Goal: Task Accomplishment & Management: Complete application form

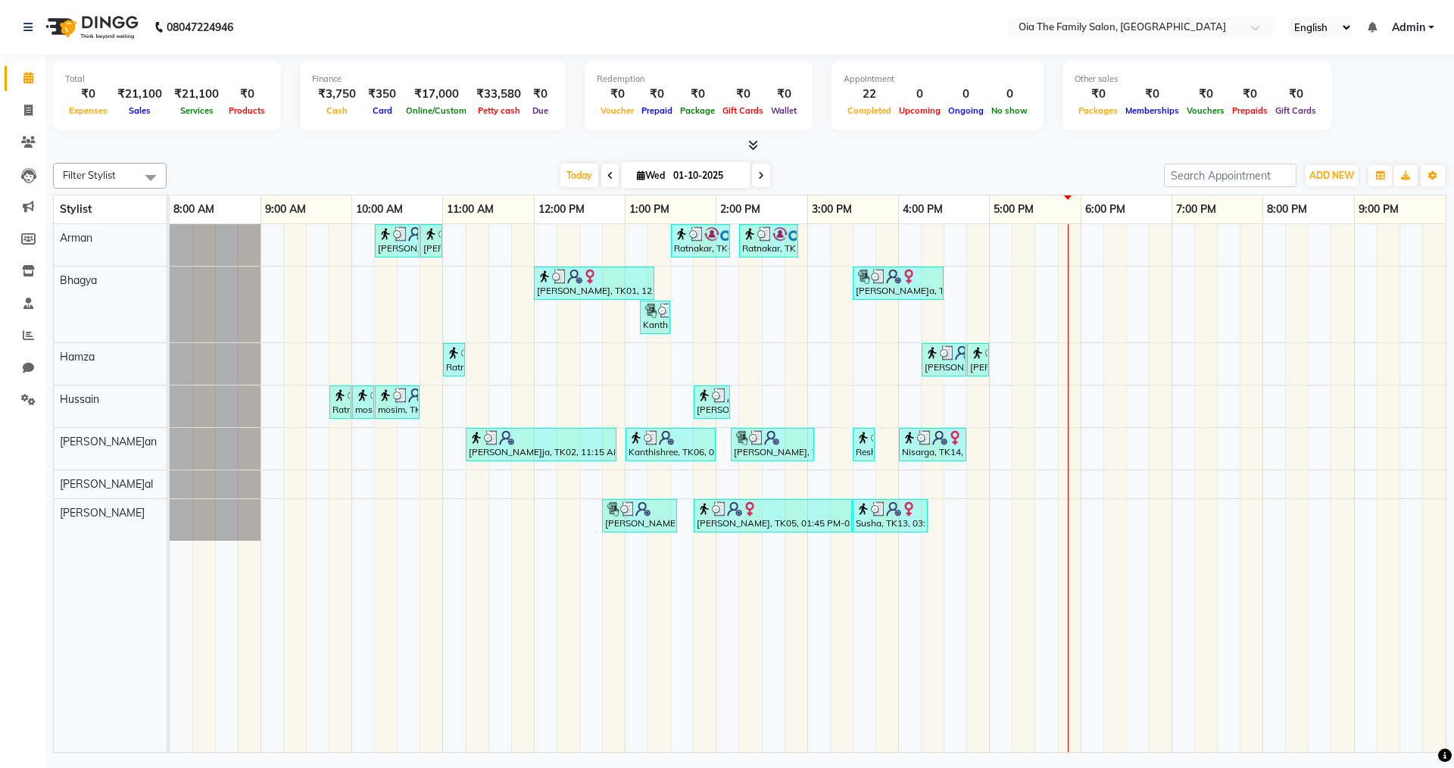
click at [1017, 240] on div "Sinan, TK10, 10:15 AM-10:45 AM, Hair Styling-Hair Cut (Men) Sinan, TK10, 10:45 …" at bounding box center [808, 488] width 1276 height 528
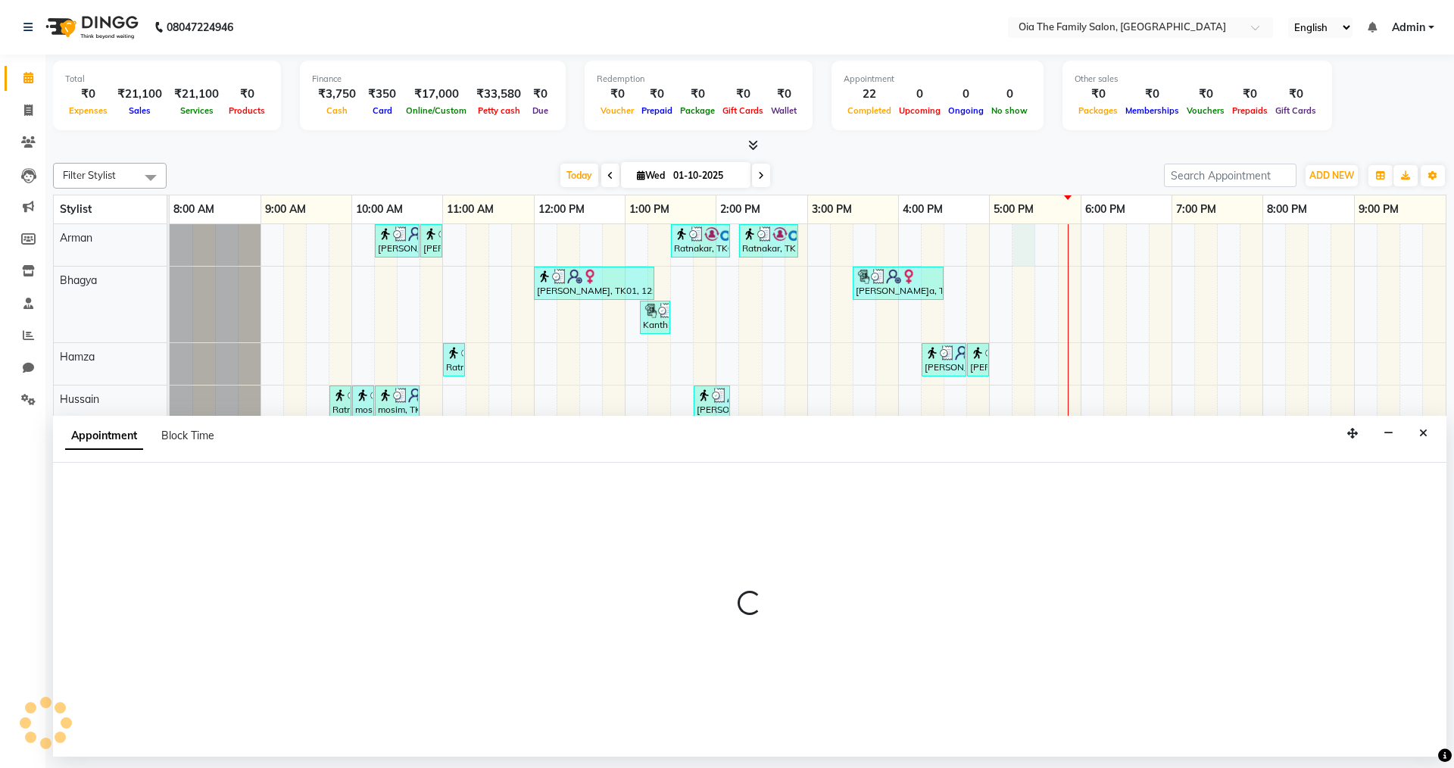
select select "93027"
select select "tentative"
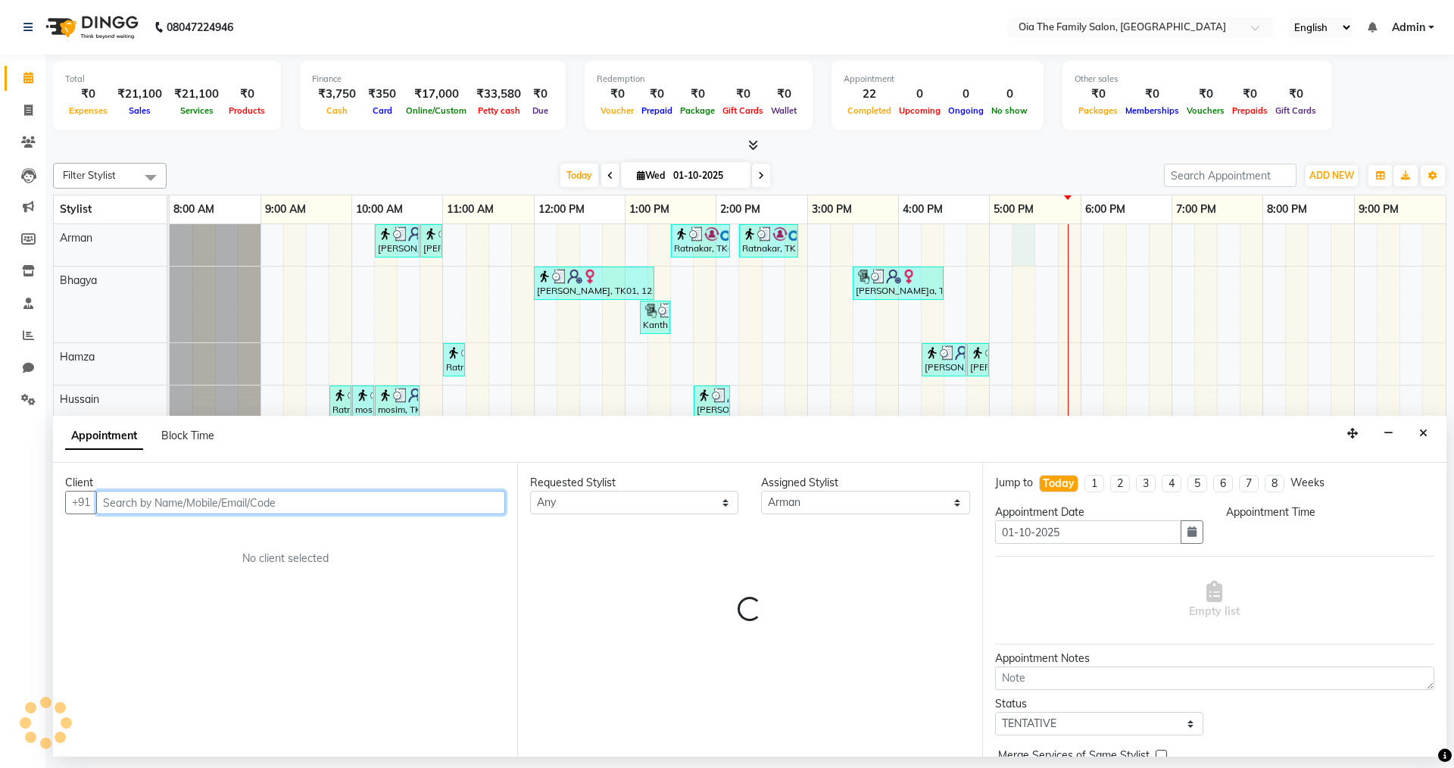
select select "1035"
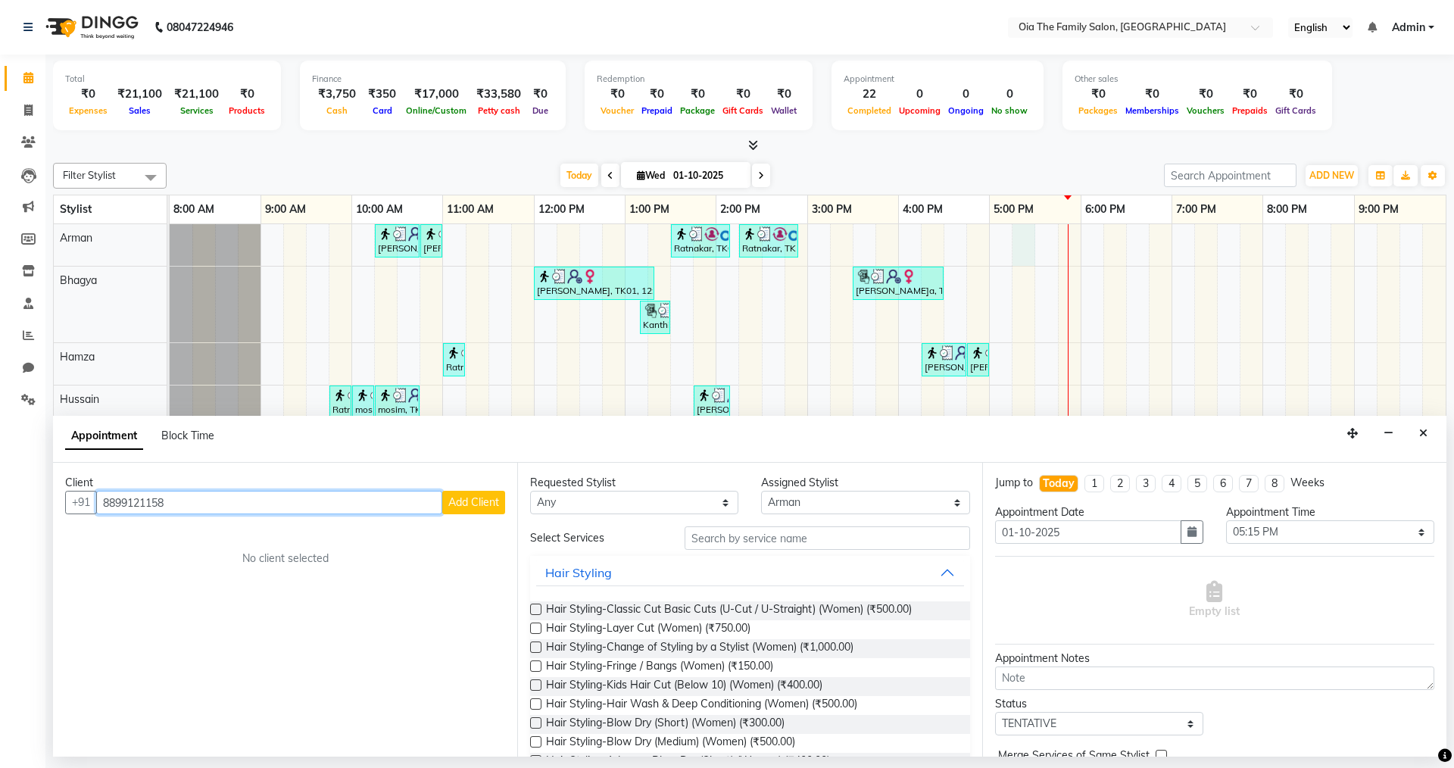
type input "8899121158"
click at [496, 508] on span "Add Client" at bounding box center [473, 502] width 51 height 14
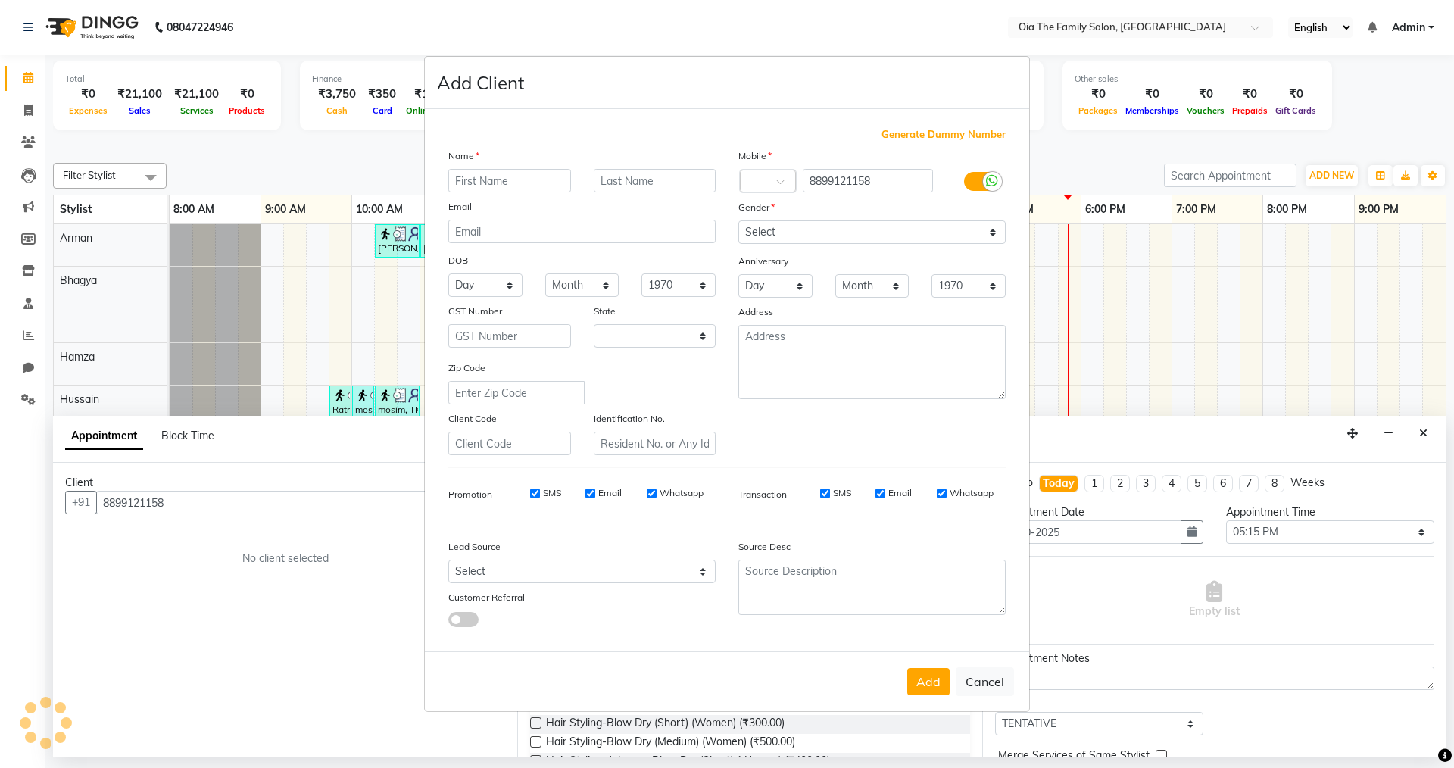
select select "22"
type input "Nithin"
click at [790, 230] on select "Select Male Female Other Prefer Not To Say" at bounding box center [872, 231] width 267 height 23
select select "male"
click at [739, 220] on select "Select Male Female Other Prefer Not To Say" at bounding box center [872, 231] width 267 height 23
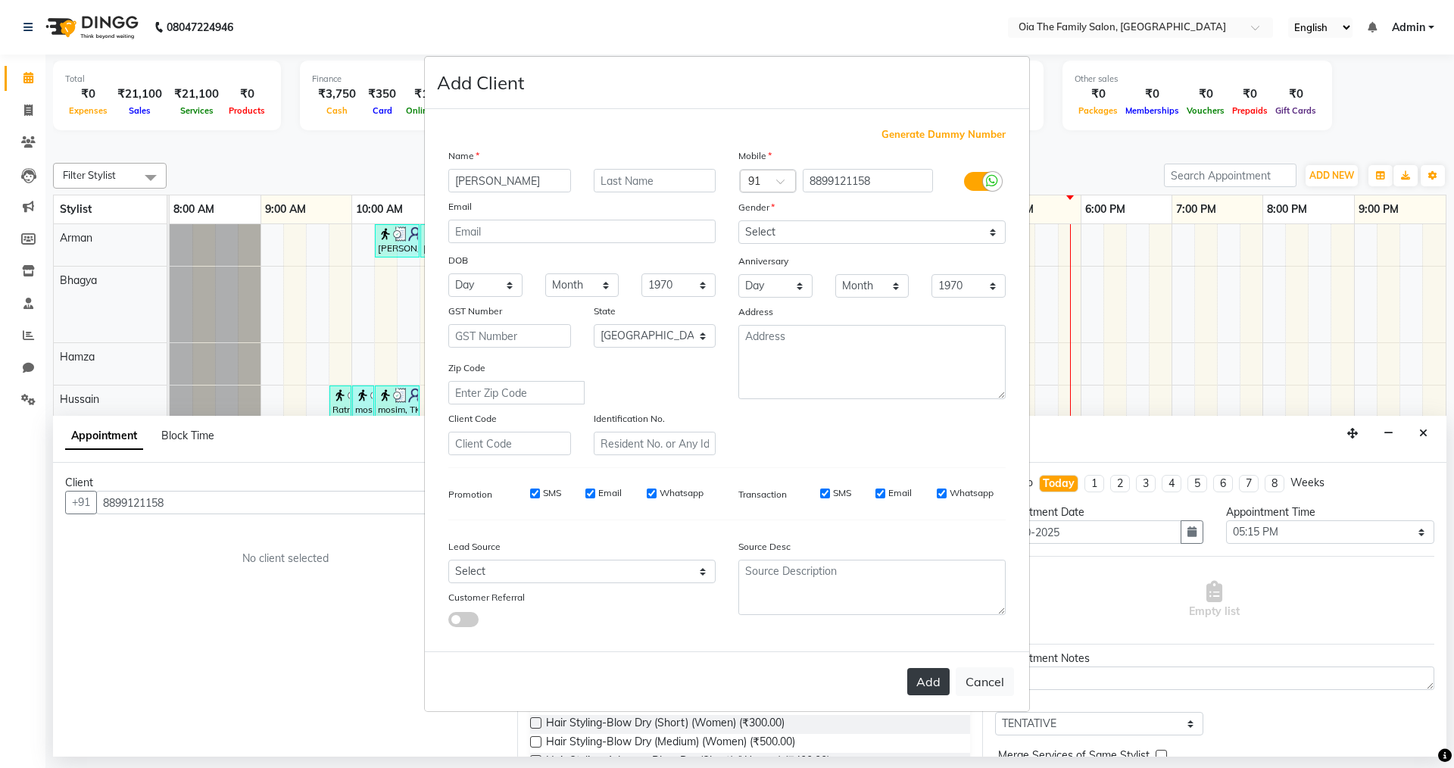
click at [941, 686] on button "Add" at bounding box center [928, 681] width 42 height 27
select select
select select "null"
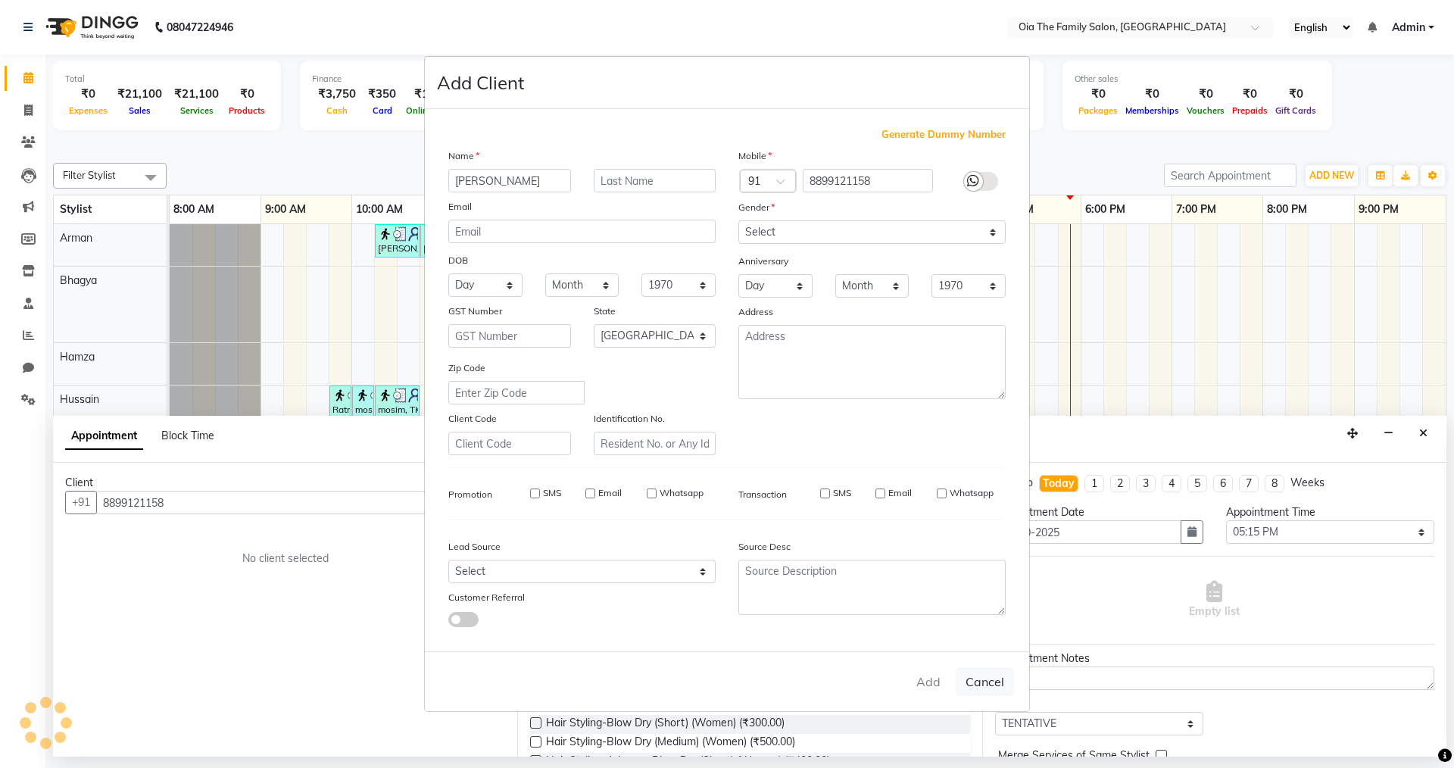
select select
checkbox input "false"
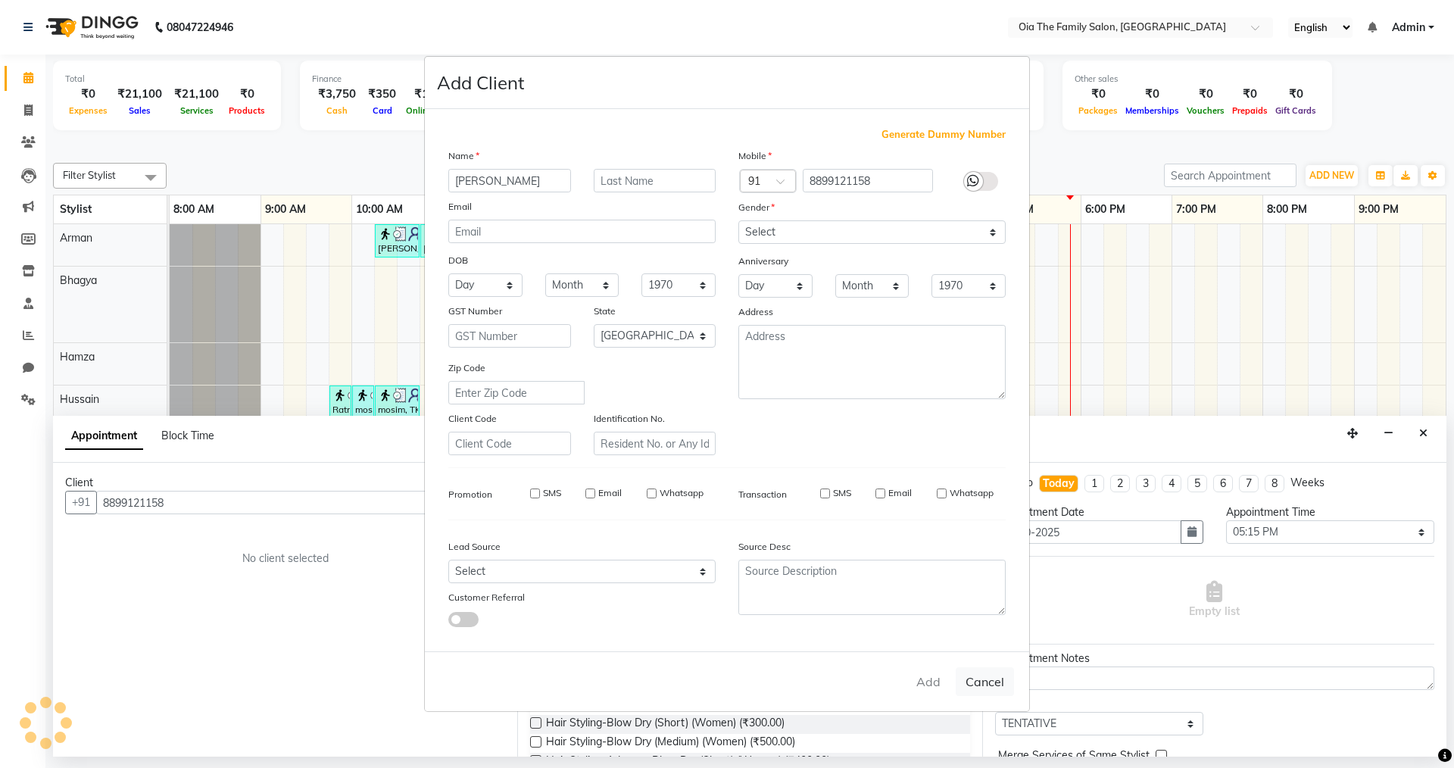
checkbox input "false"
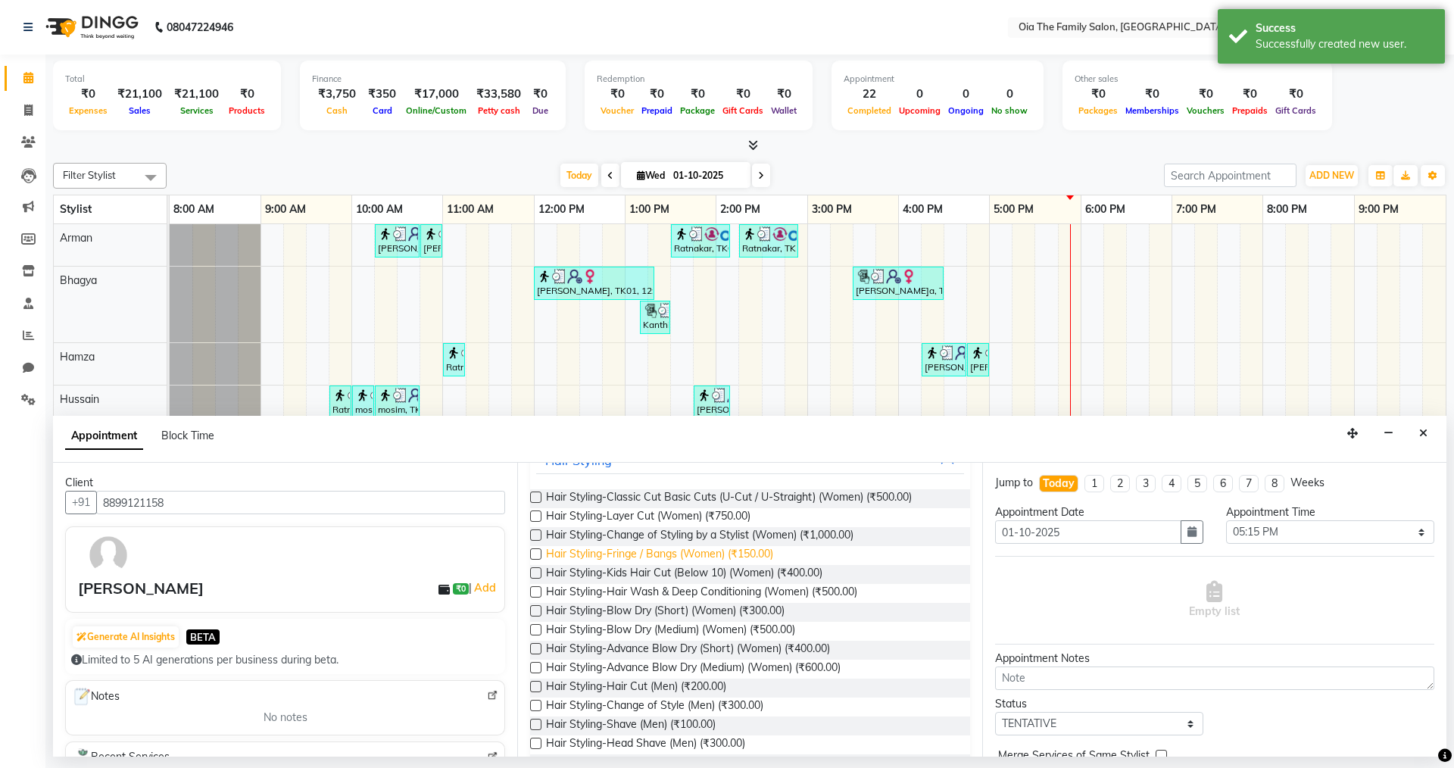
scroll to position [227, 0]
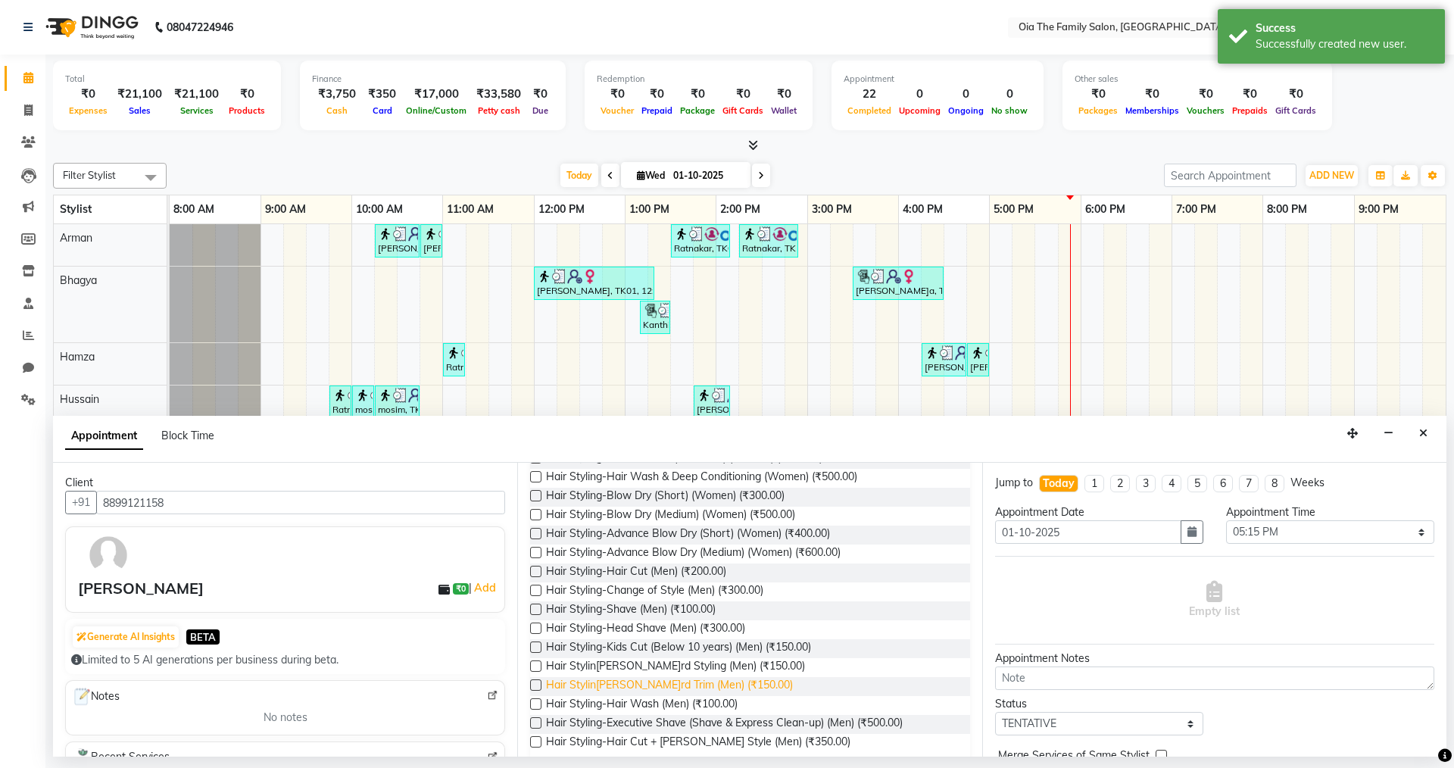
click at [633, 688] on span "Hair Styling-Beard Trim (Men) (₹150.00)" at bounding box center [669, 686] width 247 height 19
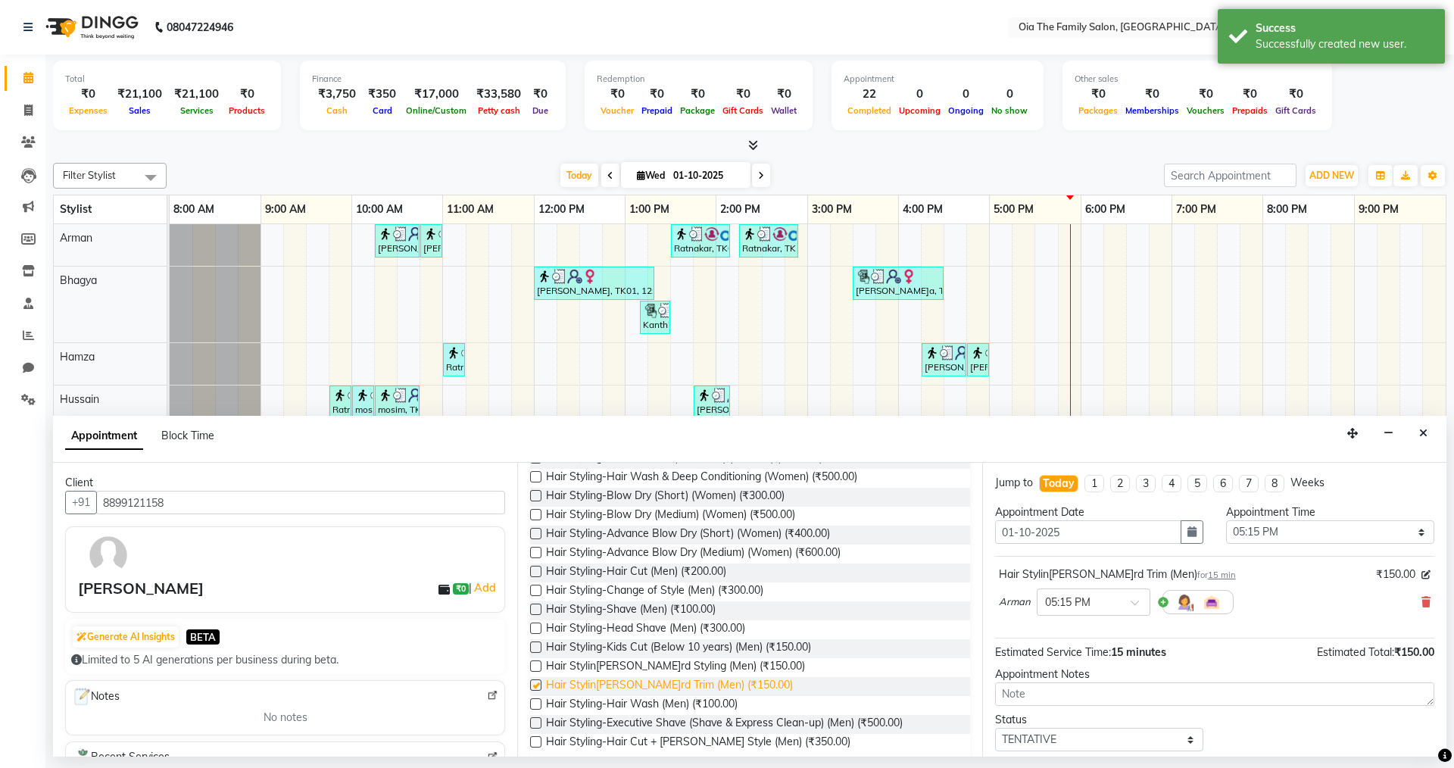
checkbox input "false"
click at [663, 568] on span "Hair Styling-Hair Cut (Men) (₹200.00)" at bounding box center [636, 573] width 180 height 19
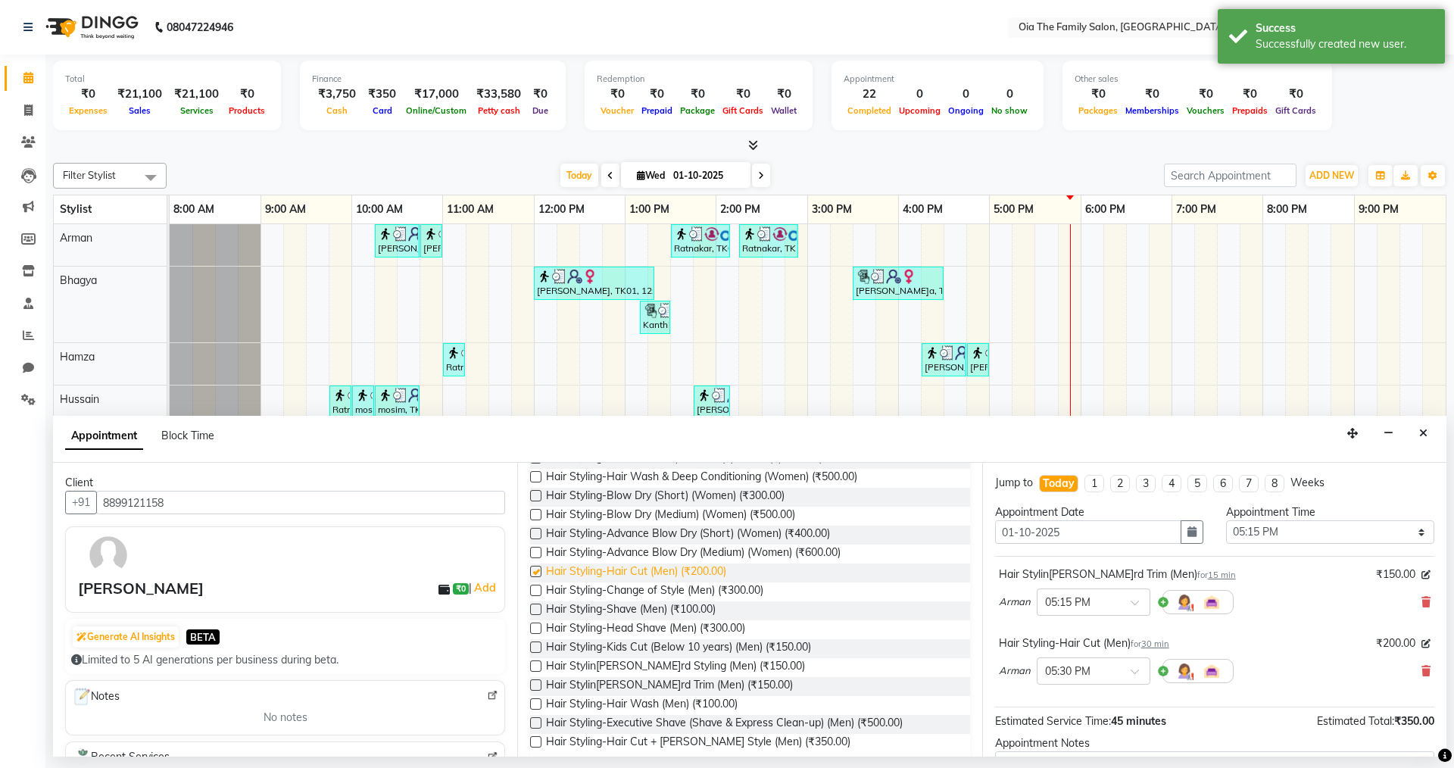
checkbox input "false"
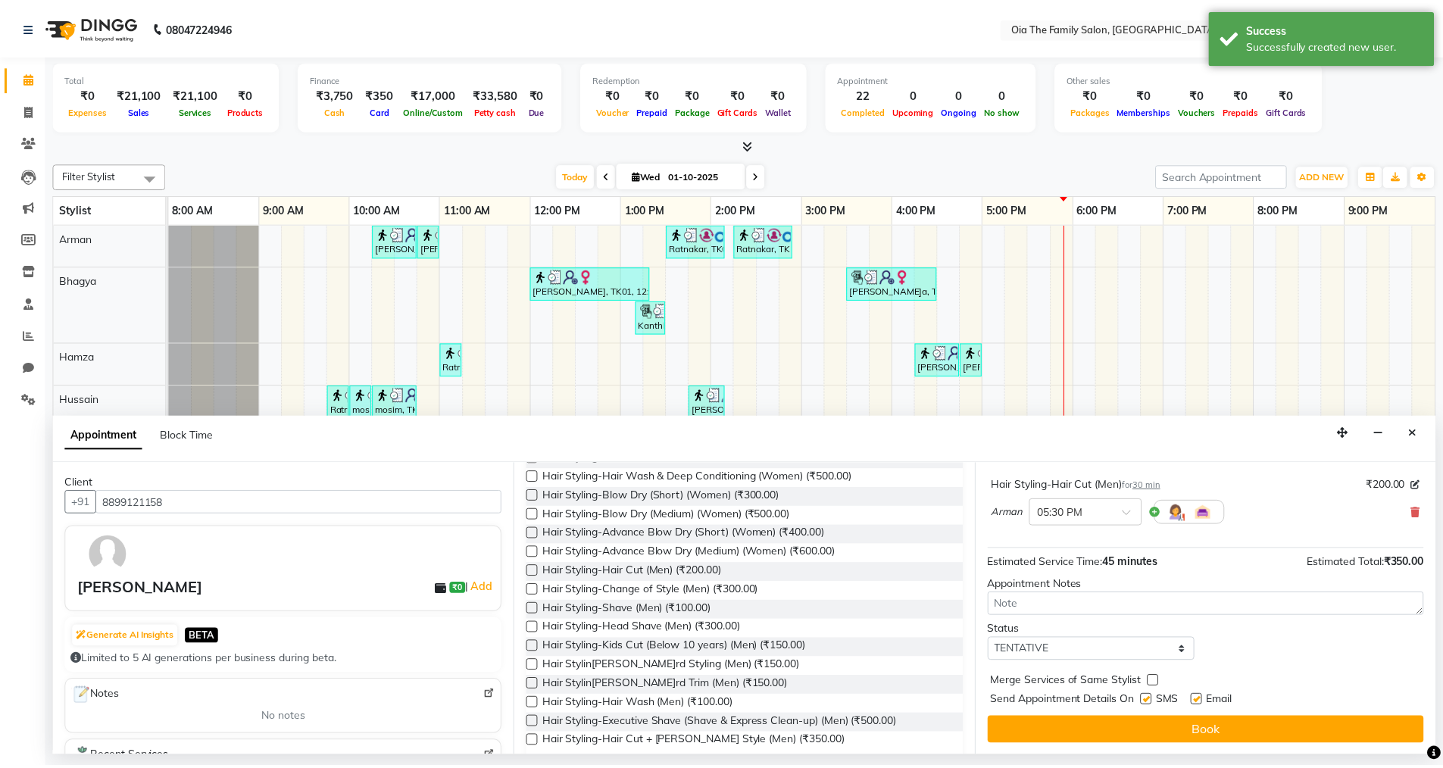
scroll to position [159, 0]
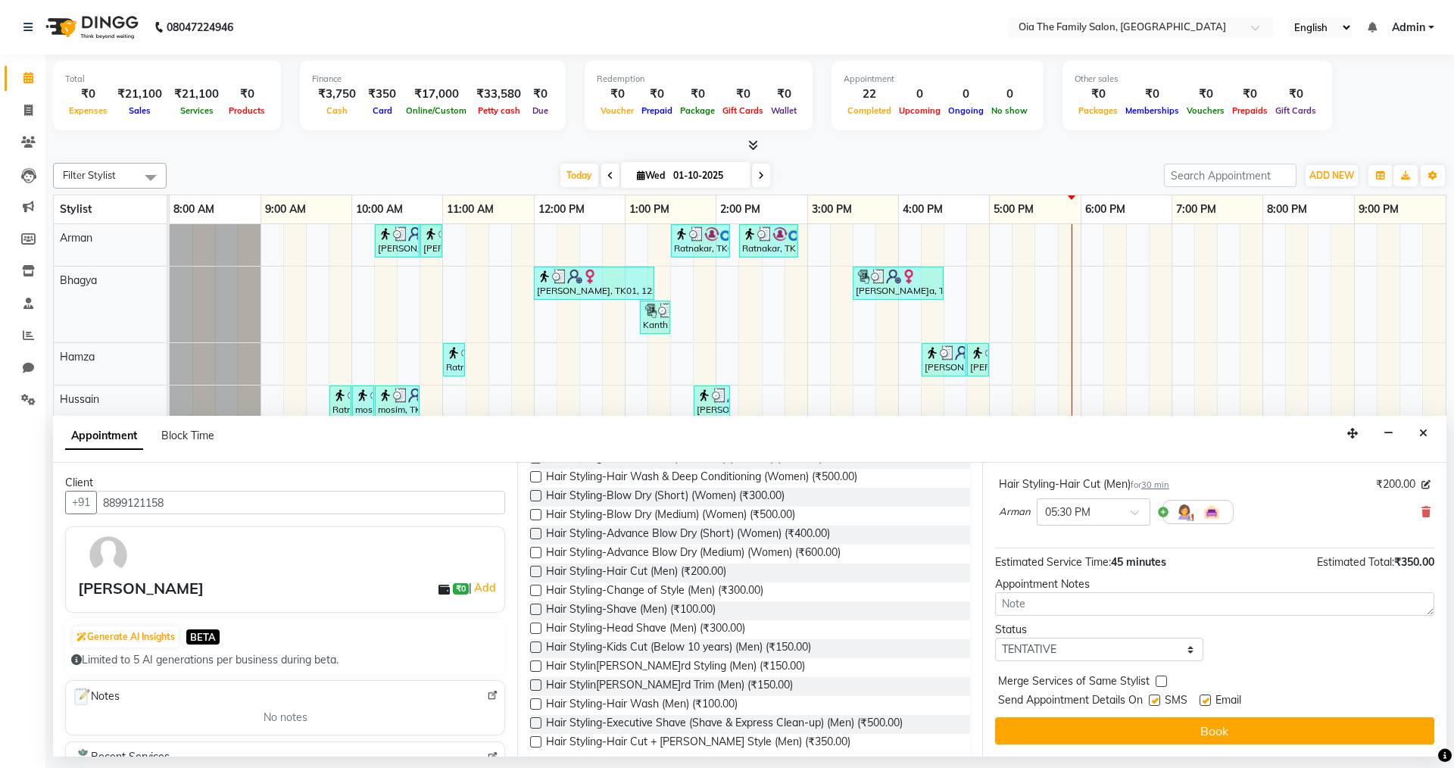
click at [1157, 701] on label at bounding box center [1154, 700] width 11 height 11
click at [1157, 701] on input "checkbox" at bounding box center [1154, 702] width 10 height 10
checkbox input "false"
click at [1208, 704] on label at bounding box center [1205, 700] width 11 height 11
click at [1208, 704] on input "checkbox" at bounding box center [1205, 702] width 10 height 10
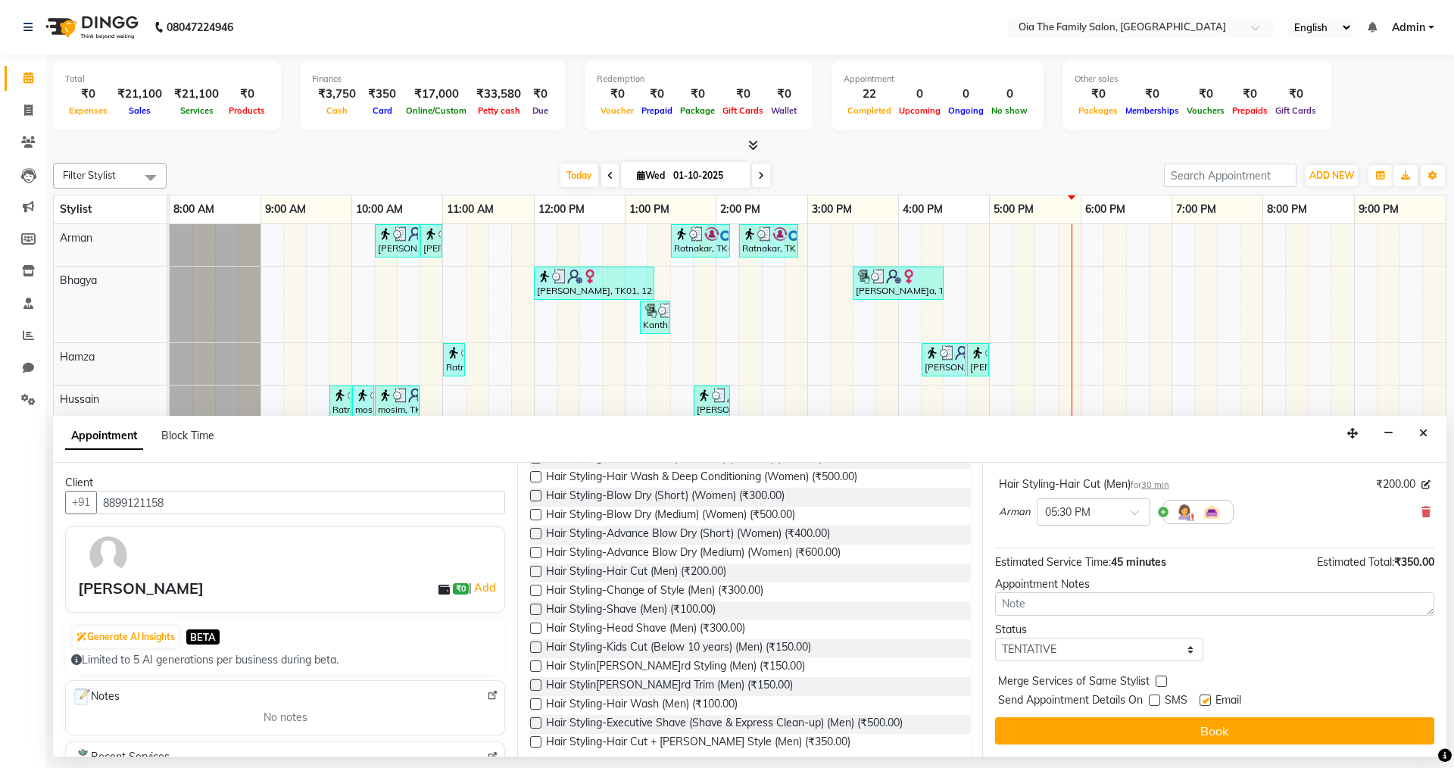
checkbox input "false"
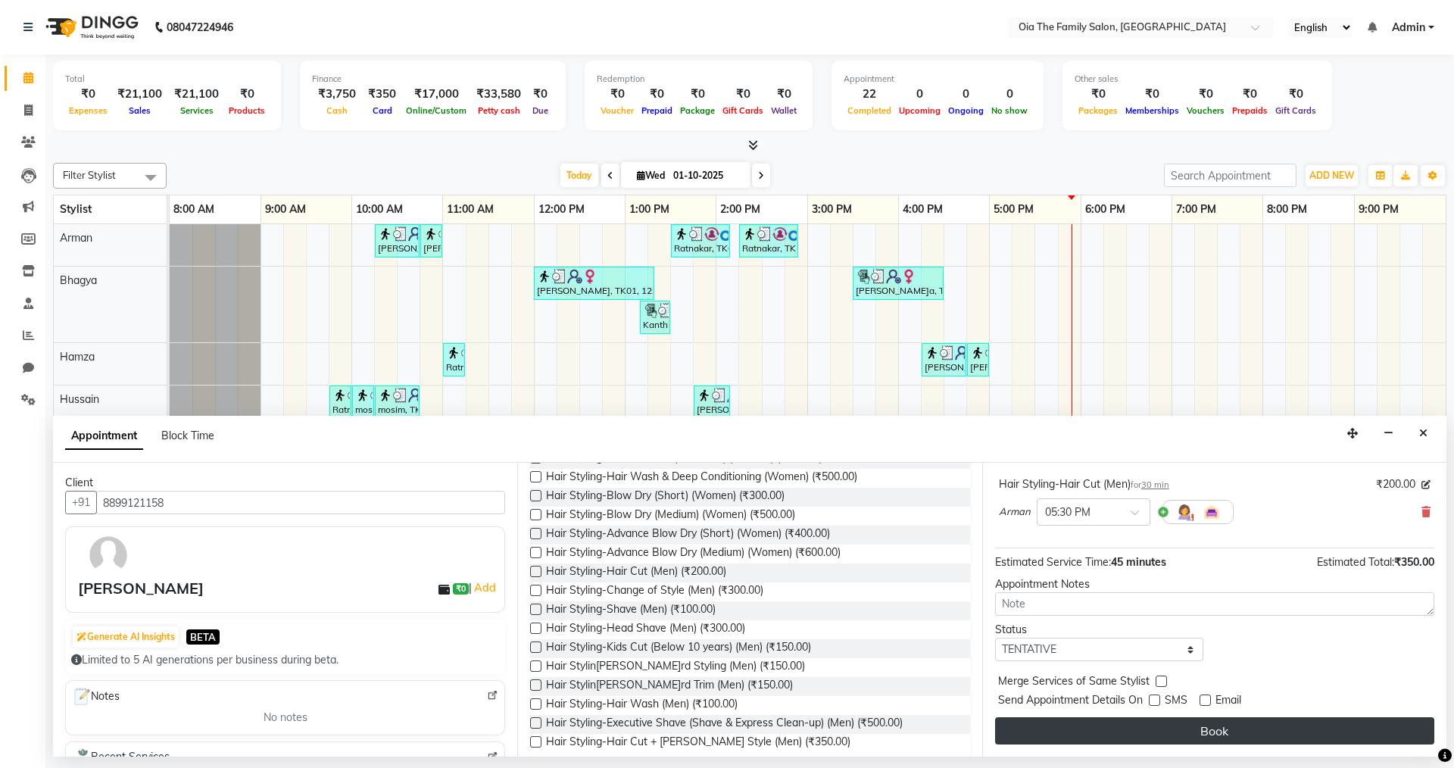
click at [1199, 734] on button "Book" at bounding box center [1214, 730] width 439 height 27
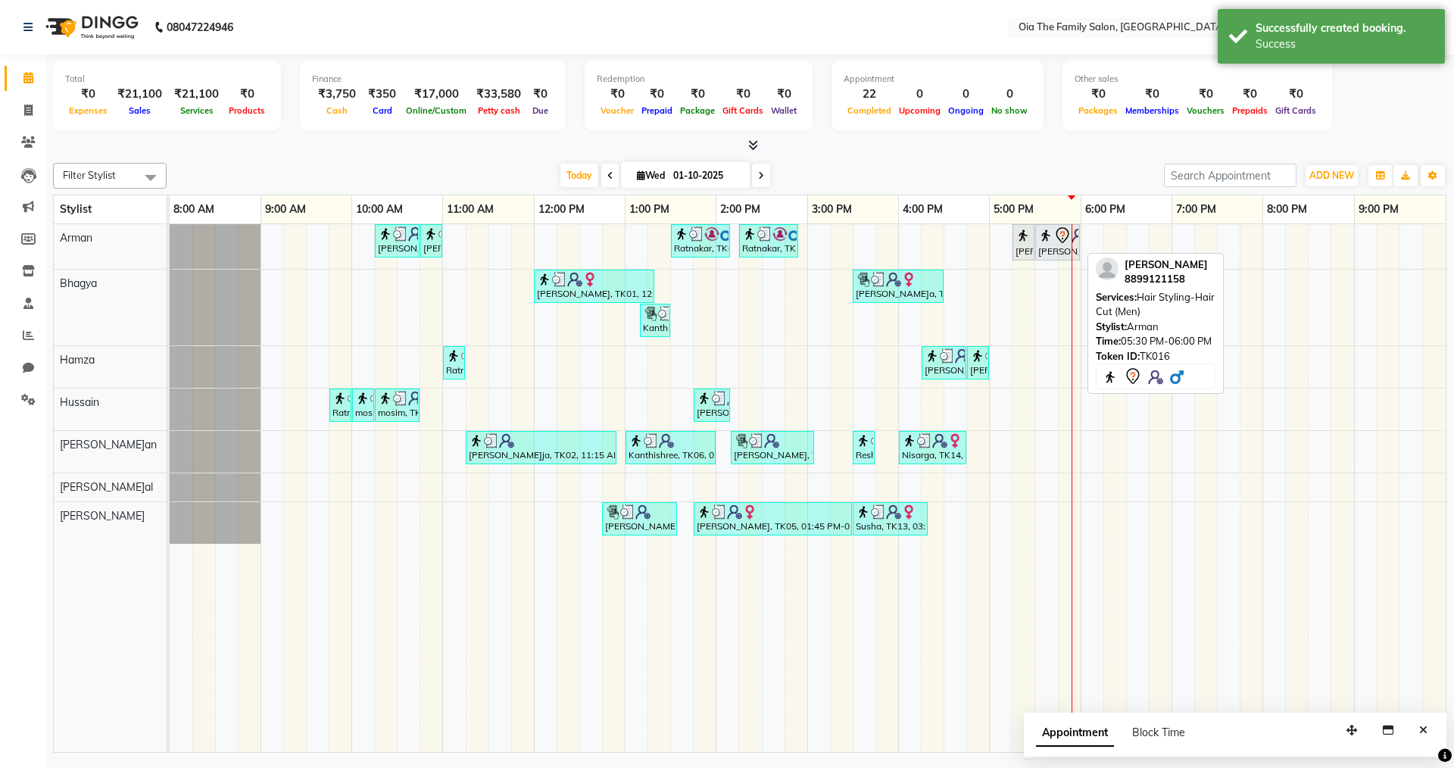
click at [1050, 245] on div "[PERSON_NAME], TK16, 05:30 PM-06:00 PM, Hair Styling-Hair Cut (Men)" at bounding box center [1058, 242] width 42 height 32
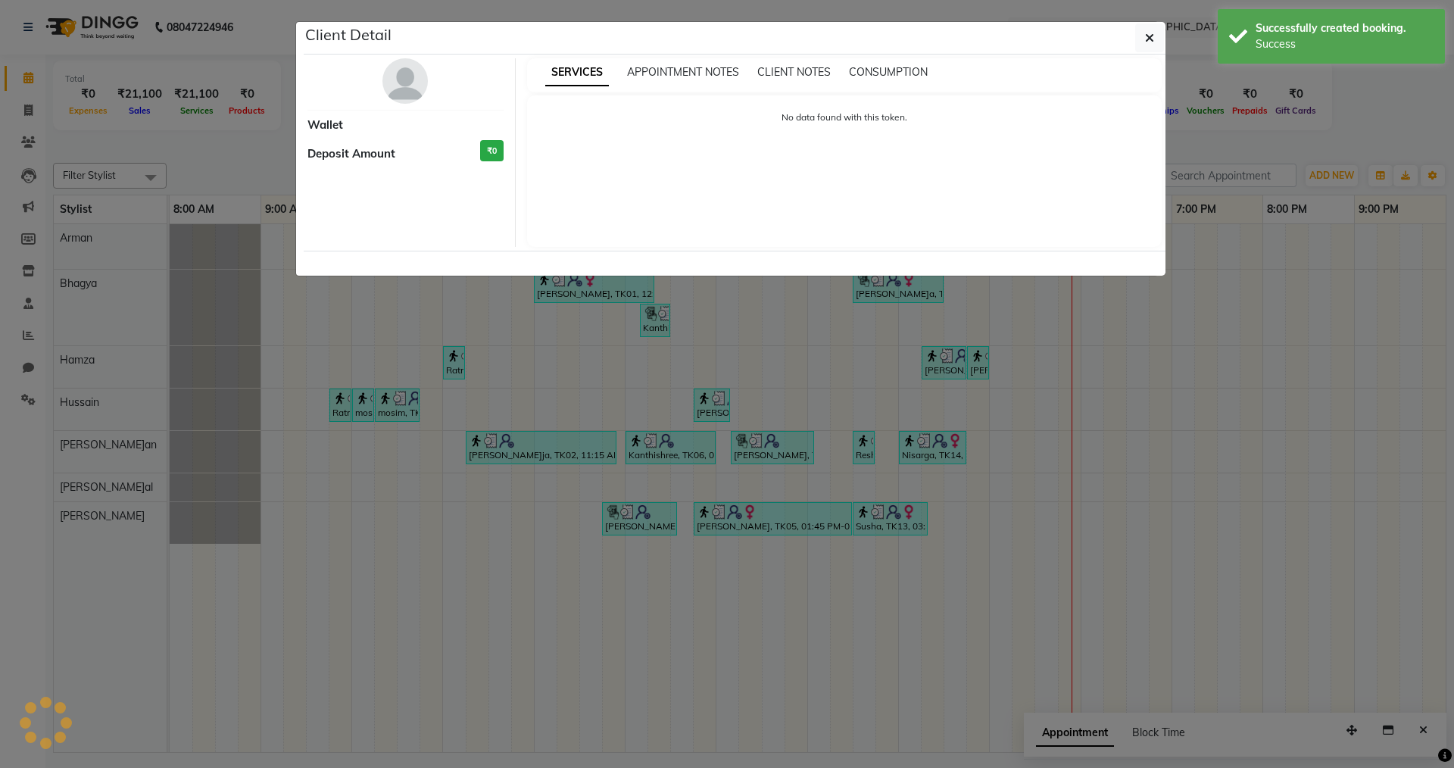
select select "7"
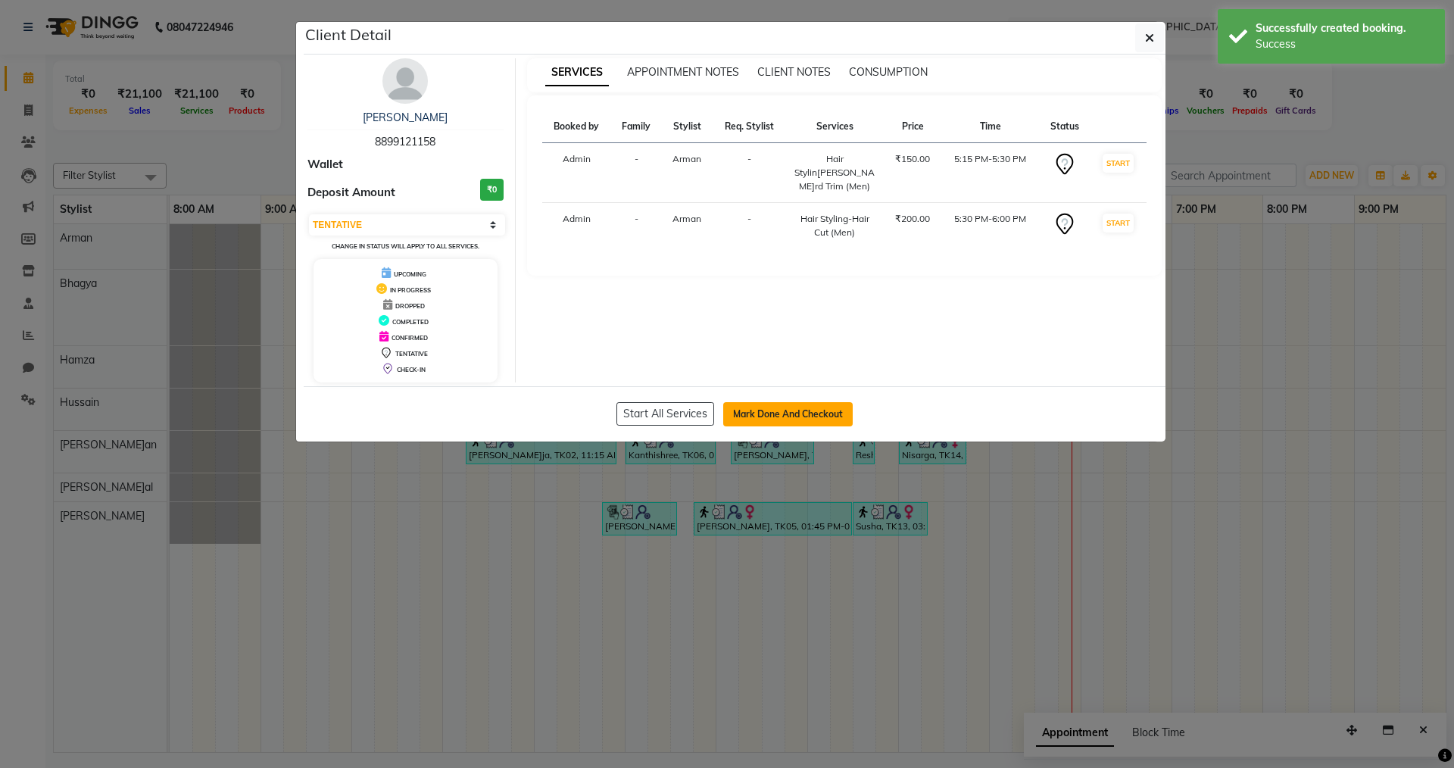
click at [805, 416] on button "Mark Done And Checkout" at bounding box center [788, 414] width 130 height 24
select select "service"
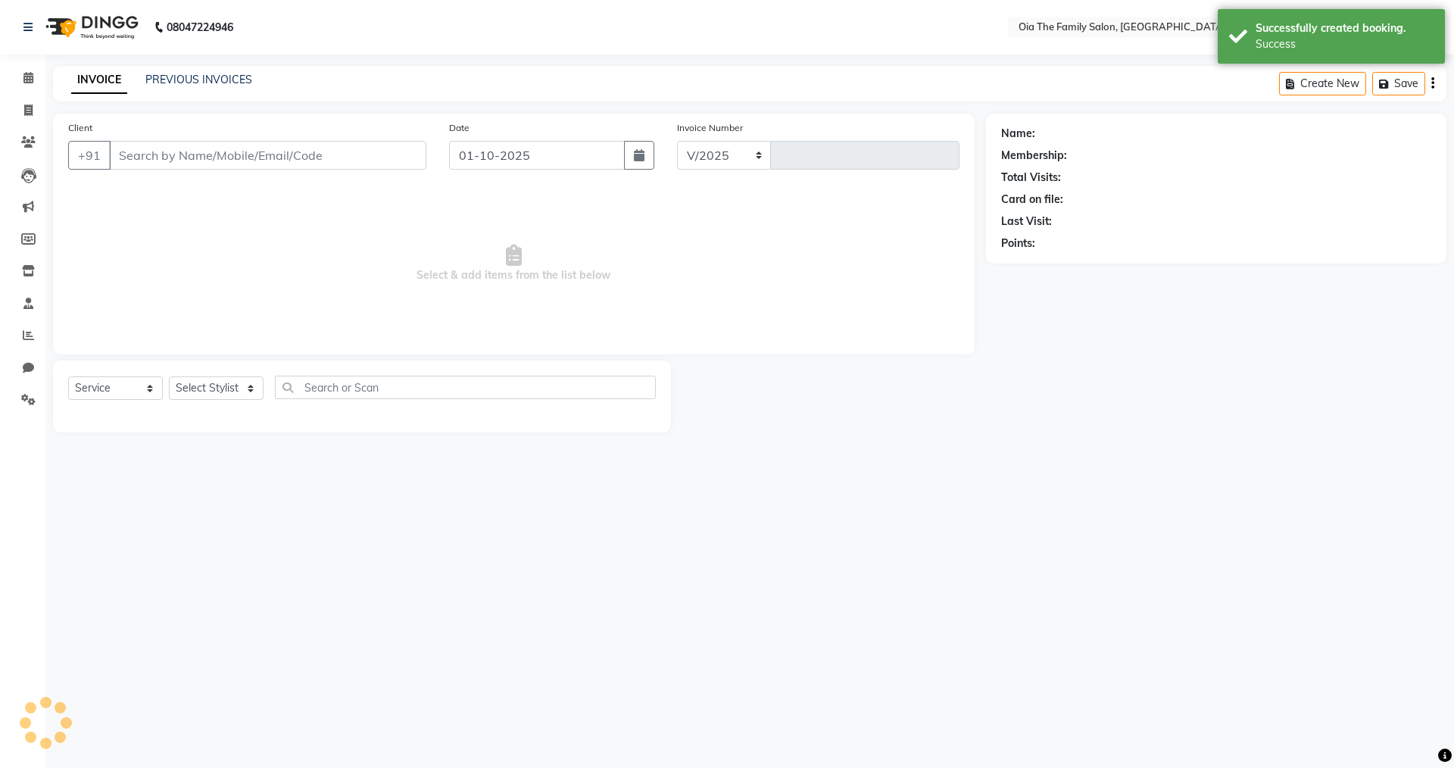
select select "9113"
type input "0106"
type input "8899121158"
select select "93027"
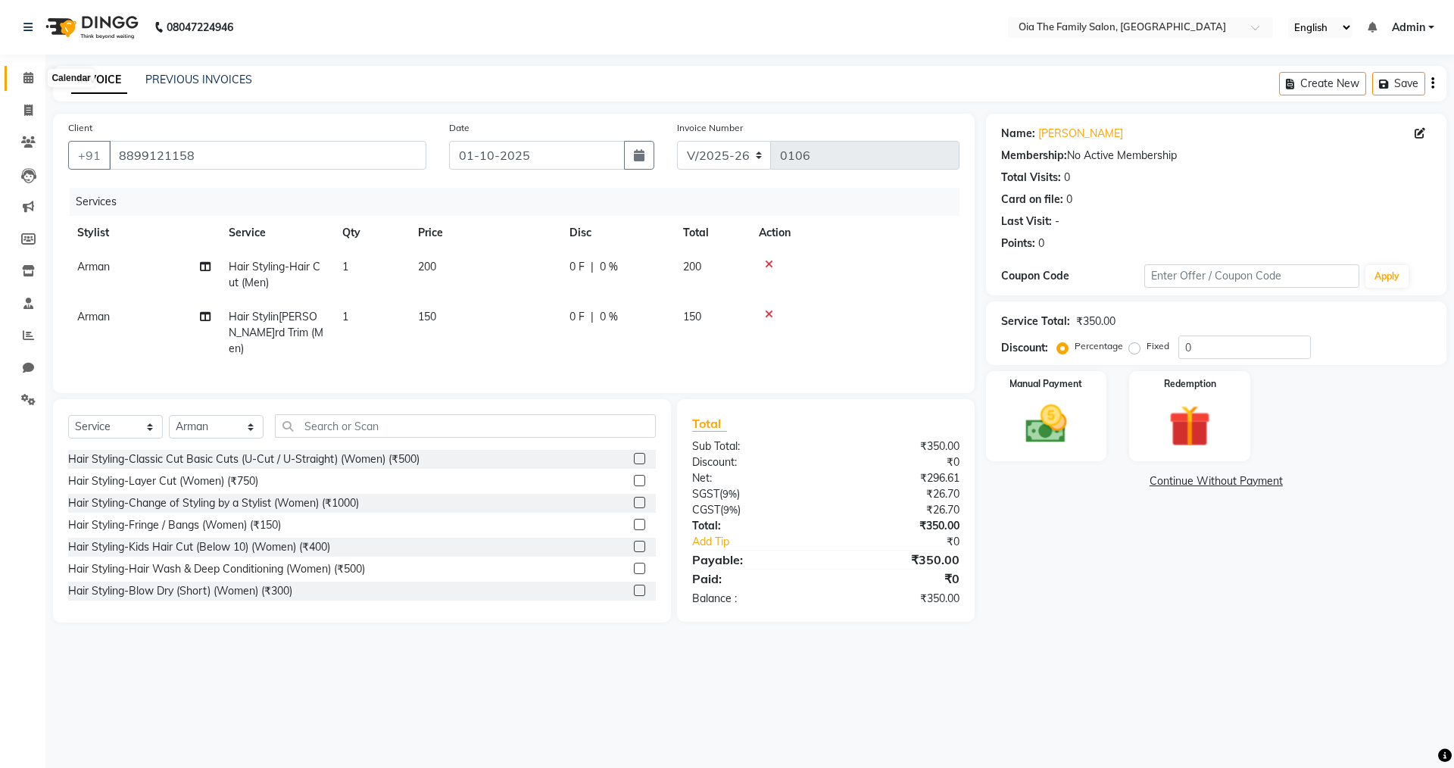
click at [31, 83] on span at bounding box center [28, 78] width 27 height 17
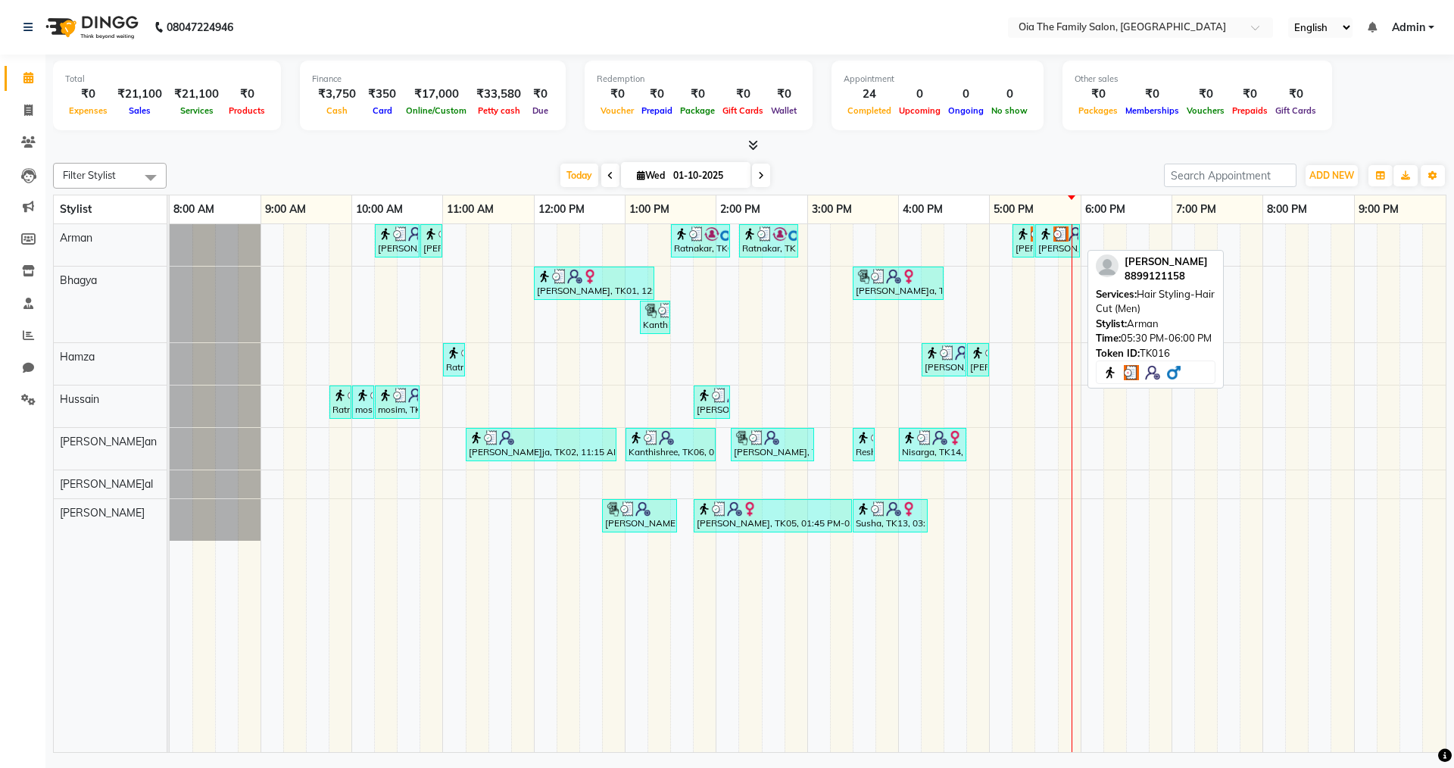
click at [1048, 245] on div "[PERSON_NAME], TK16, 05:30 PM-06:00 PM, Hair Styling-Hair Cut (Men)" at bounding box center [1058, 240] width 42 height 29
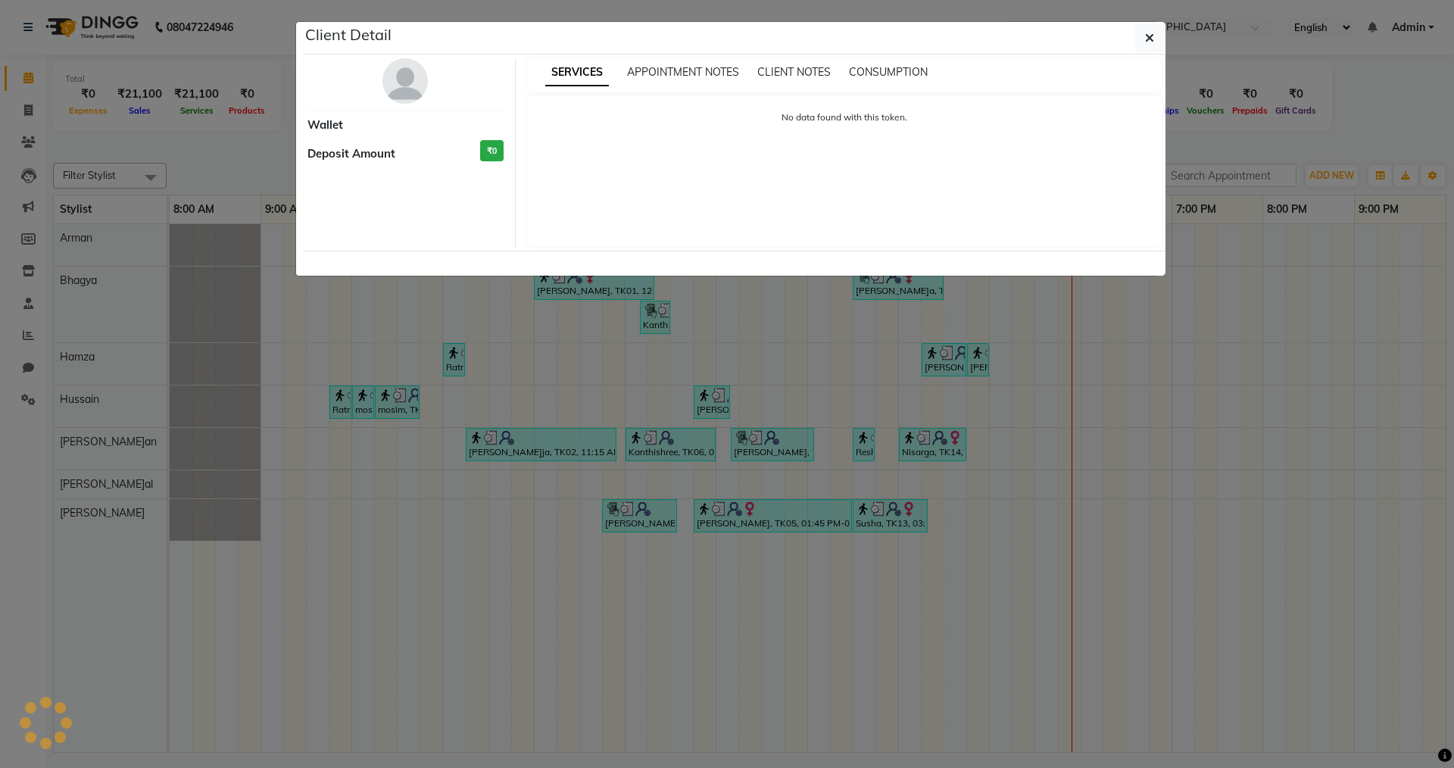
select select "3"
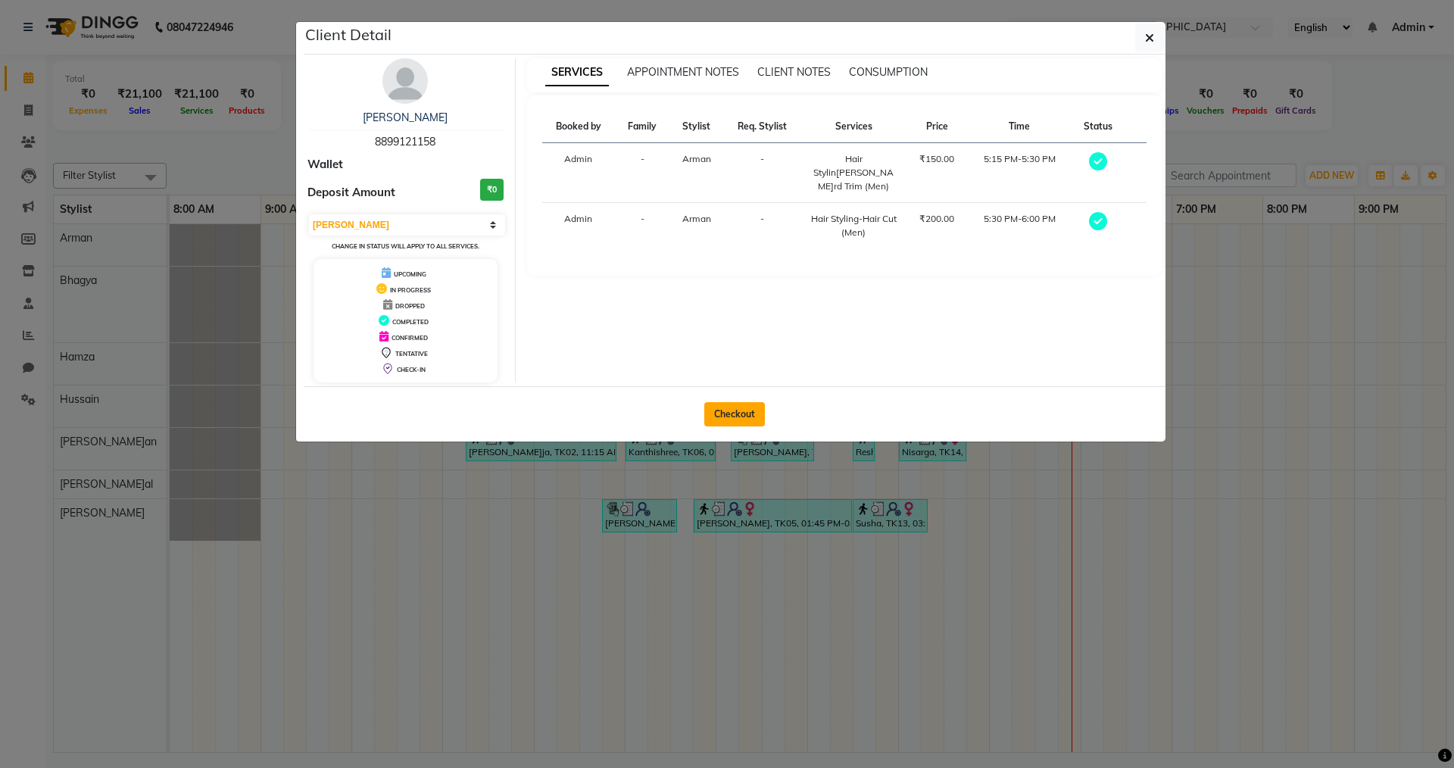
click at [717, 405] on button "Checkout" at bounding box center [734, 414] width 61 height 24
select select "9113"
select select "service"
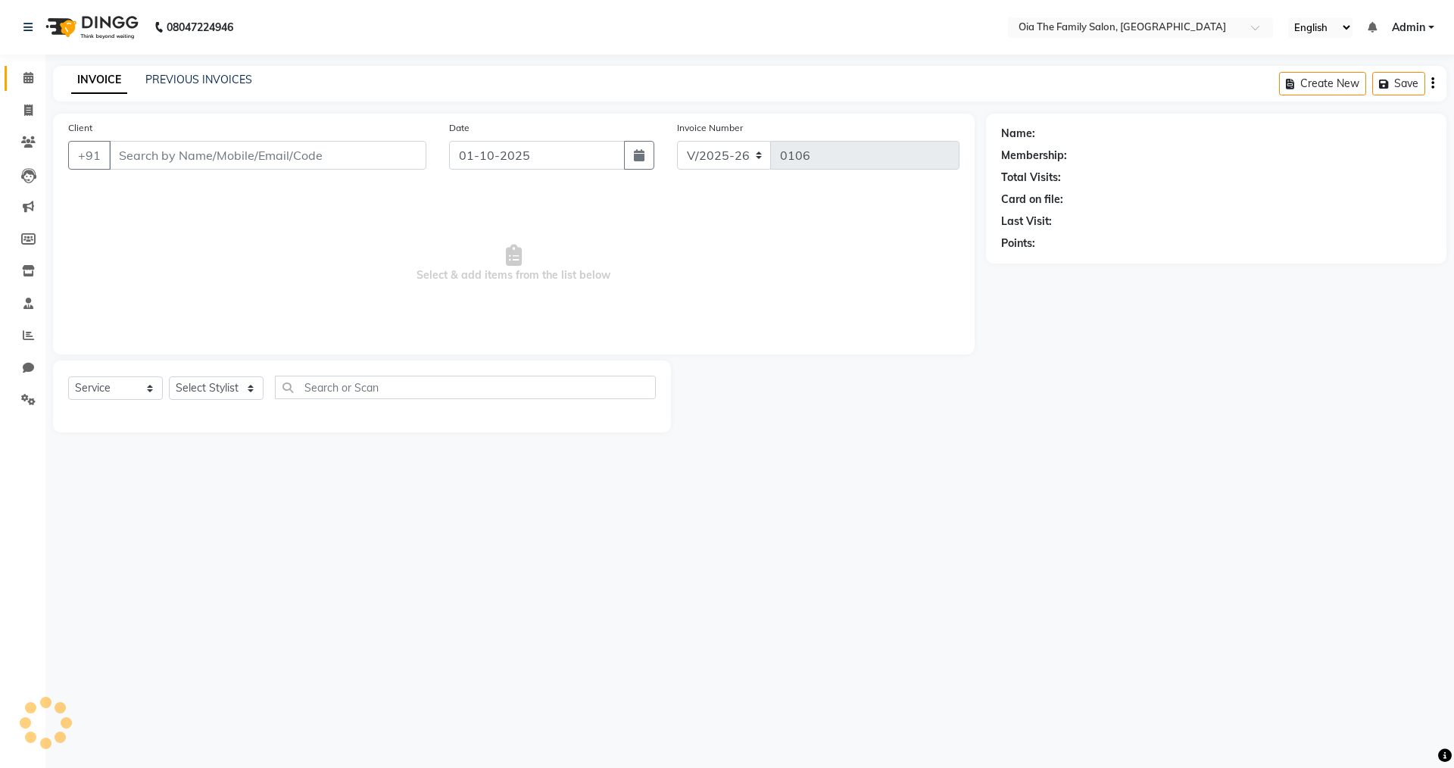
type input "8899121158"
select select "93027"
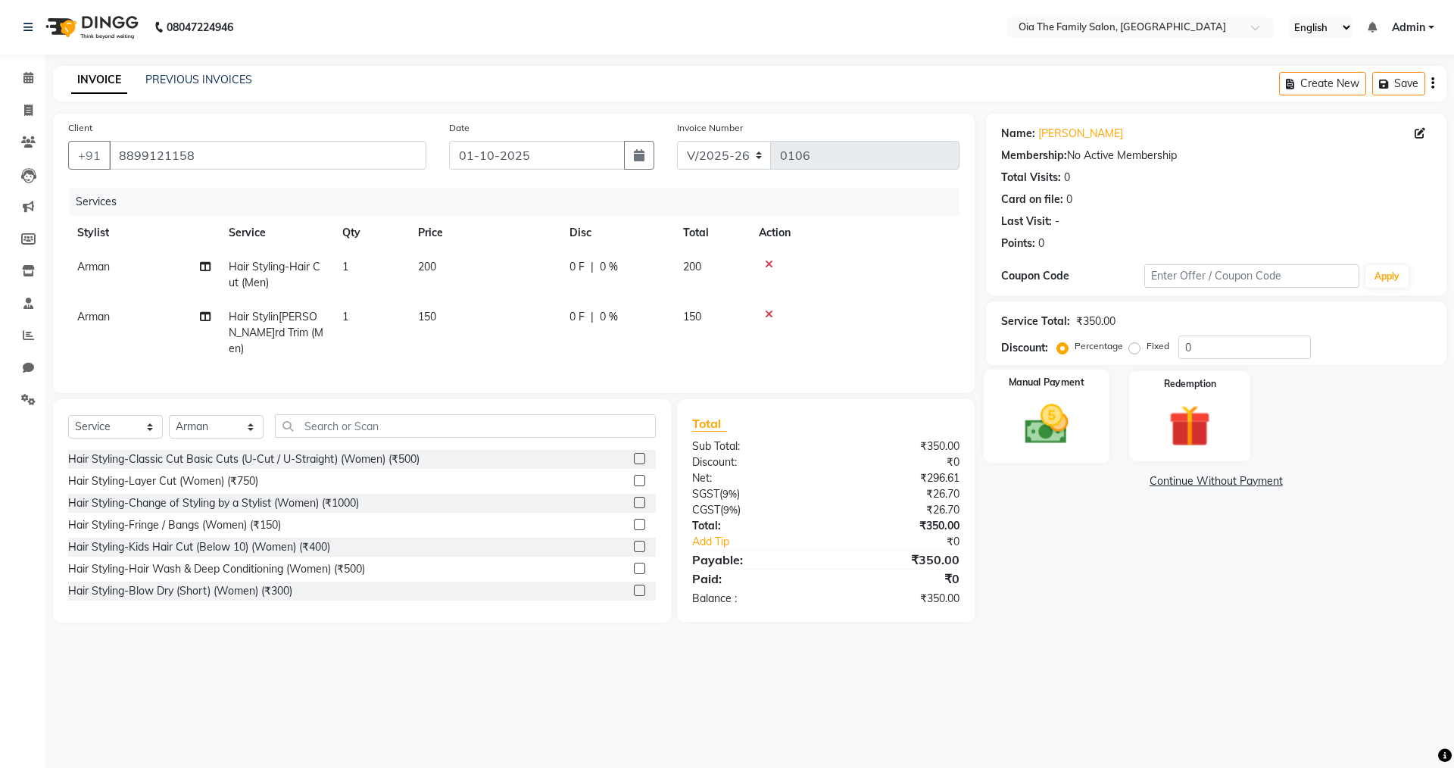
click at [1020, 405] on img at bounding box center [1046, 424] width 70 height 50
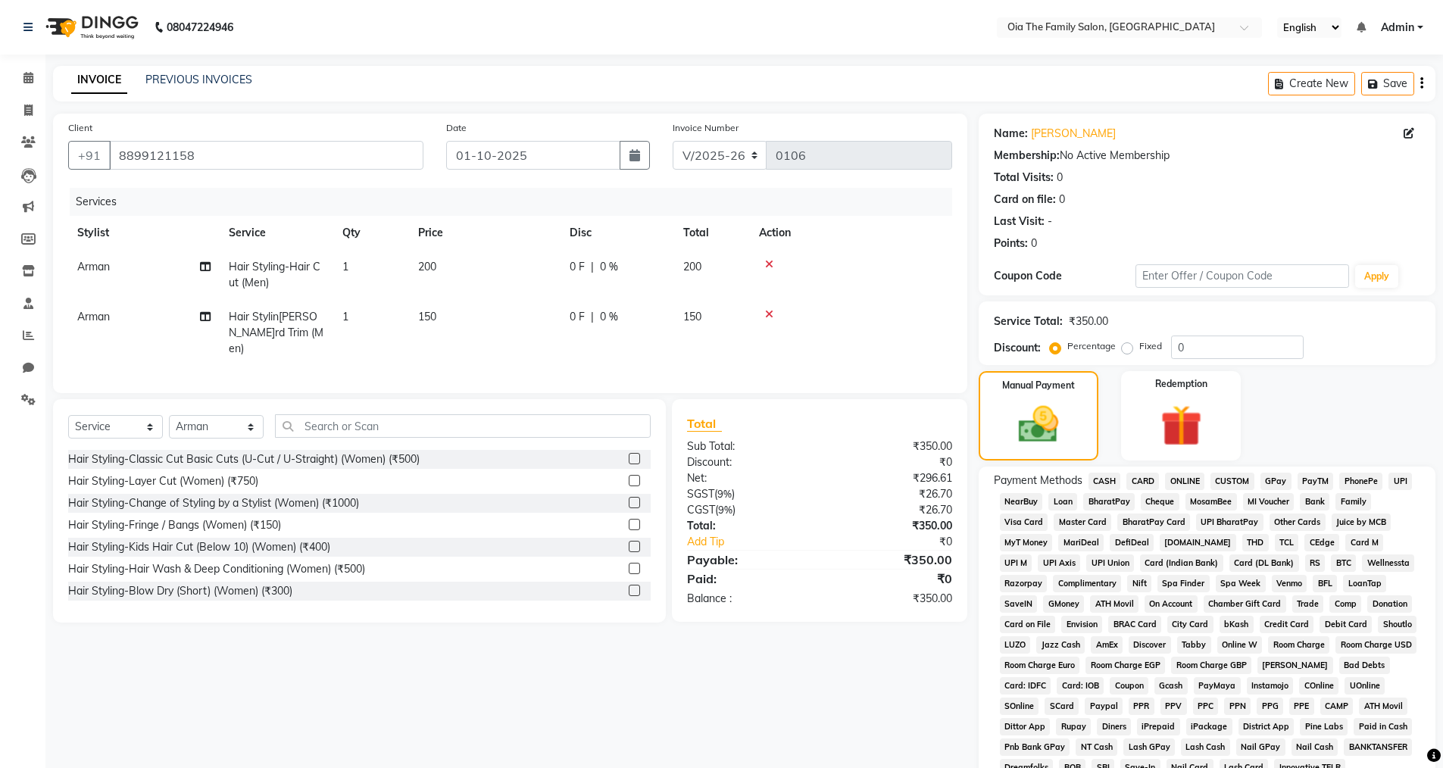
click at [1109, 474] on span "CASH" at bounding box center [1105, 481] width 33 height 17
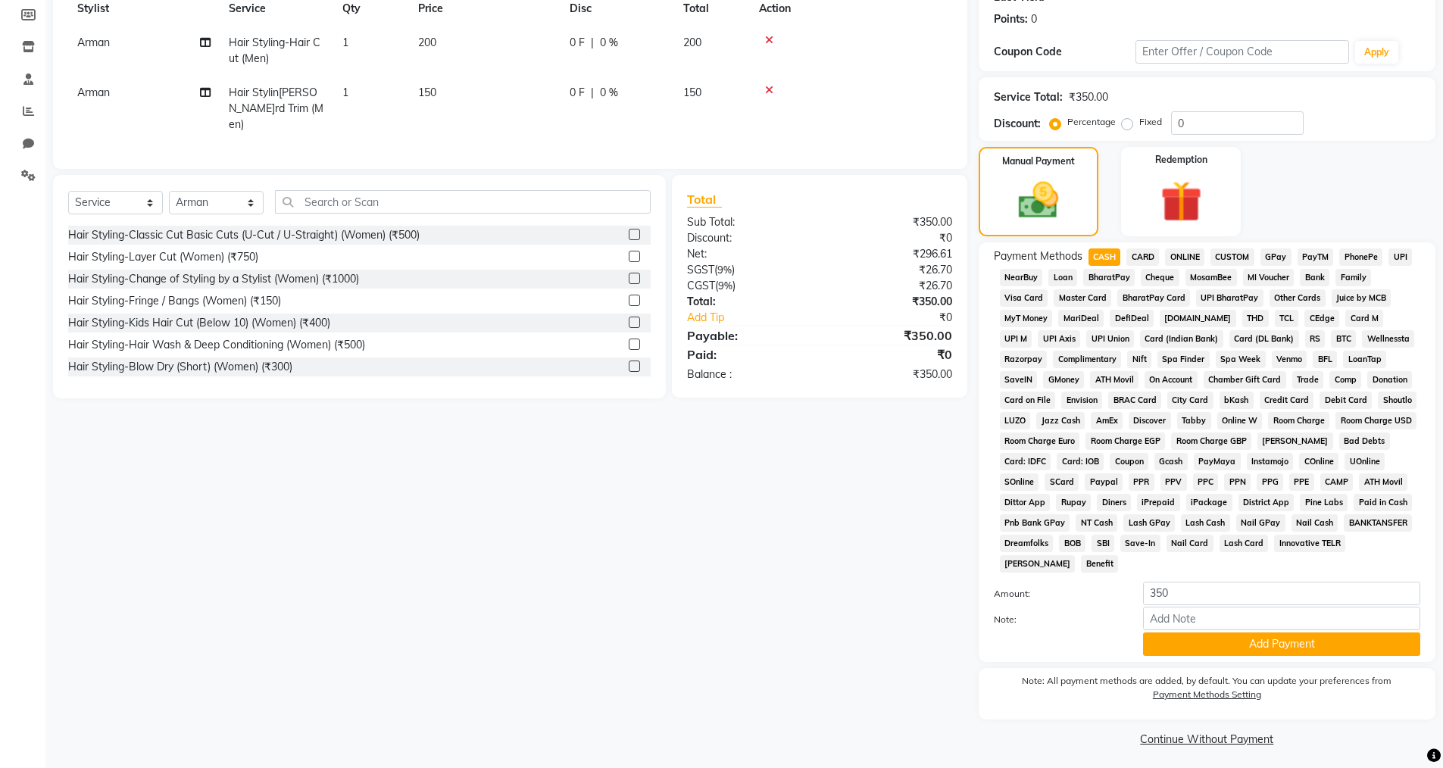
scroll to position [230, 0]
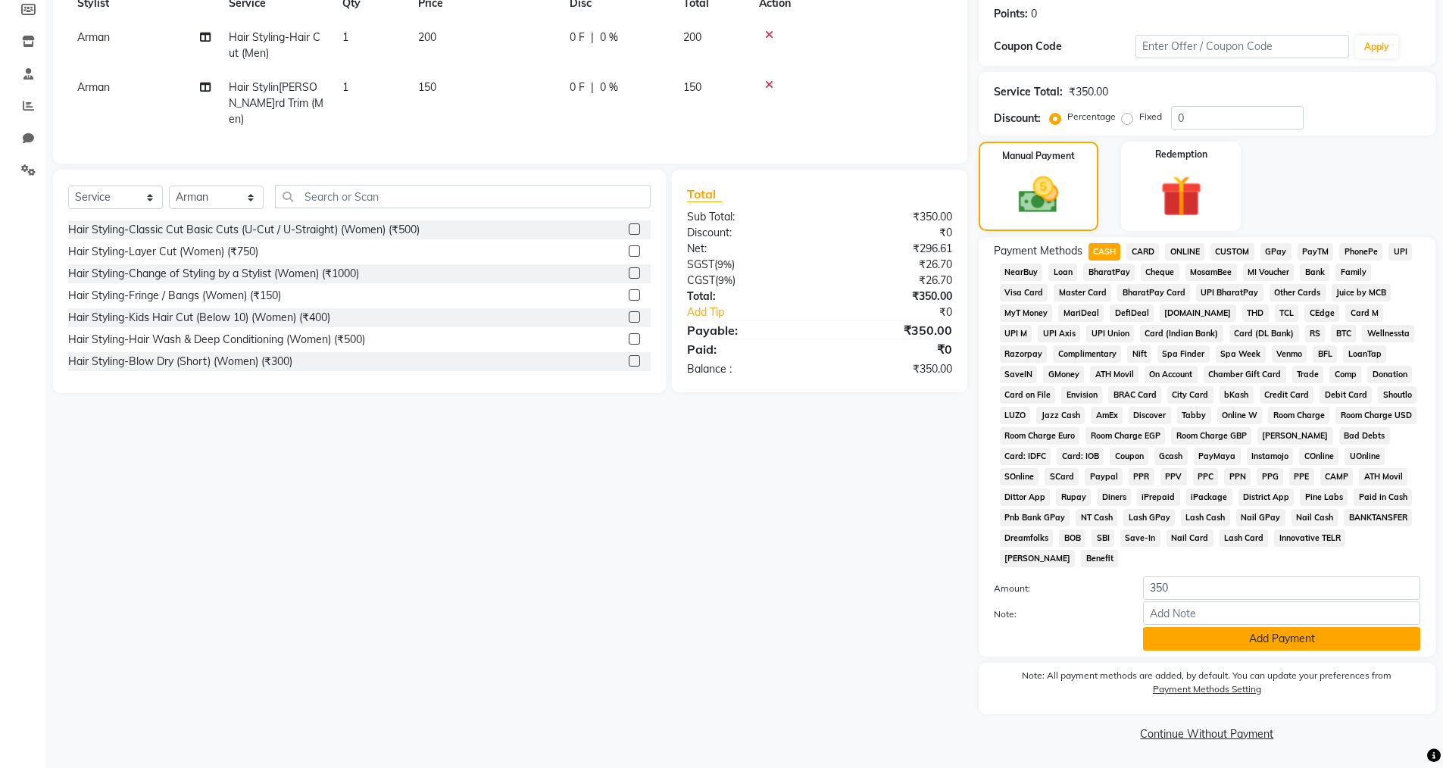
click at [1210, 636] on button "Add Payment" at bounding box center [1281, 638] width 277 height 23
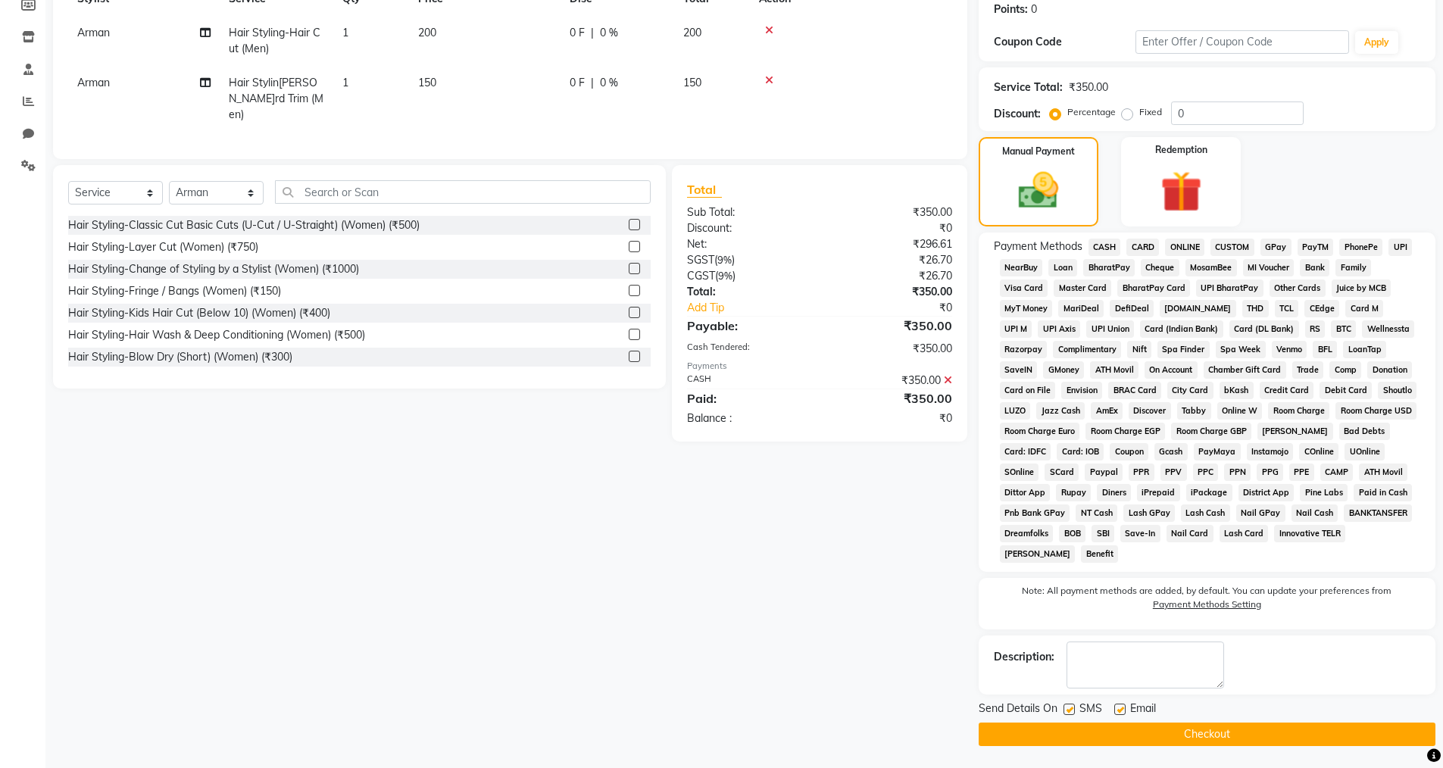
scroll to position [235, 0]
click at [1119, 712] on label at bounding box center [1119, 708] width 11 height 11
click at [1119, 712] on input "checkbox" at bounding box center [1119, 709] width 10 height 10
checkbox input "false"
drag, startPoint x: 1067, startPoint y: 708, endPoint x: 1061, endPoint y: 733, distance: 25.9
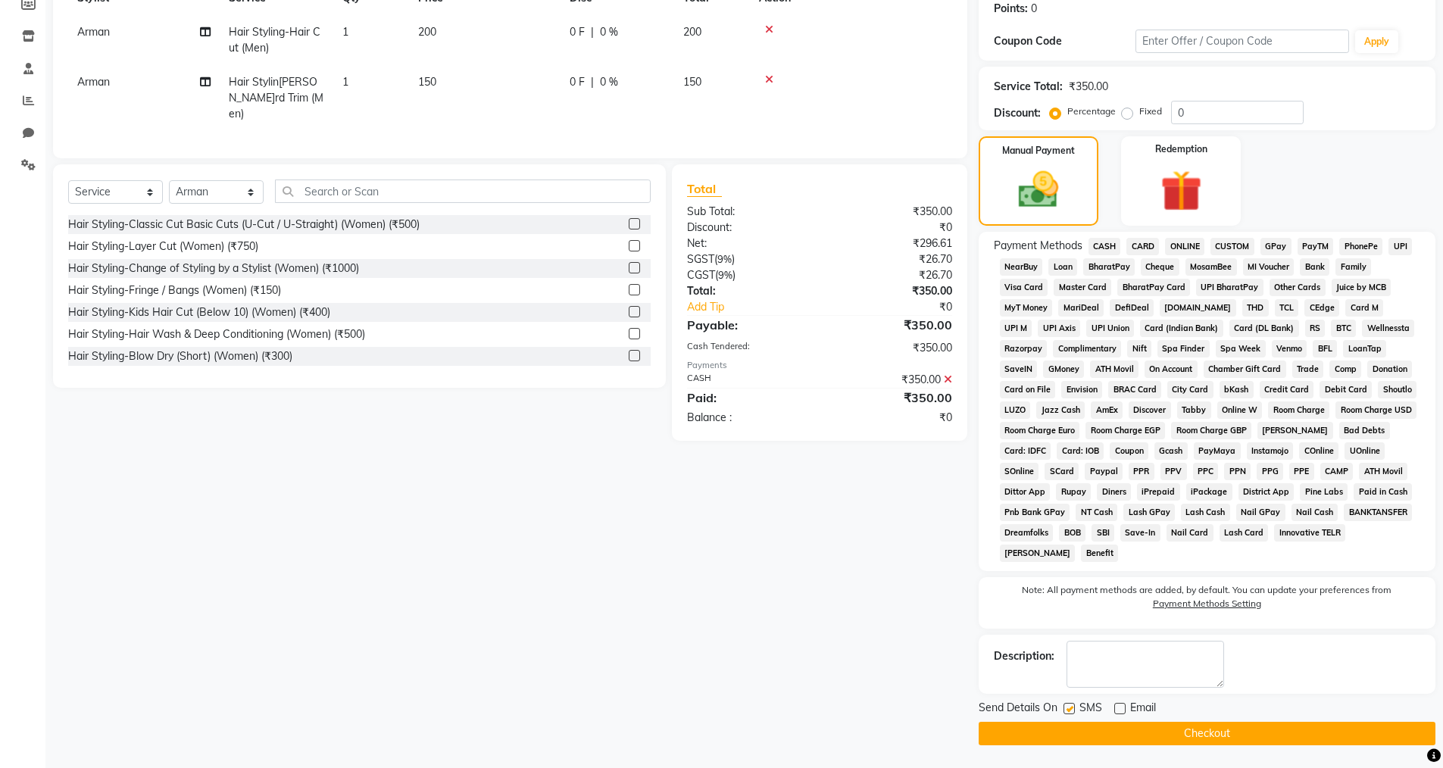
click at [1064, 717] on div at bounding box center [1069, 711] width 10 height 16
click at [1061, 733] on button "Checkout" at bounding box center [1207, 733] width 457 height 23
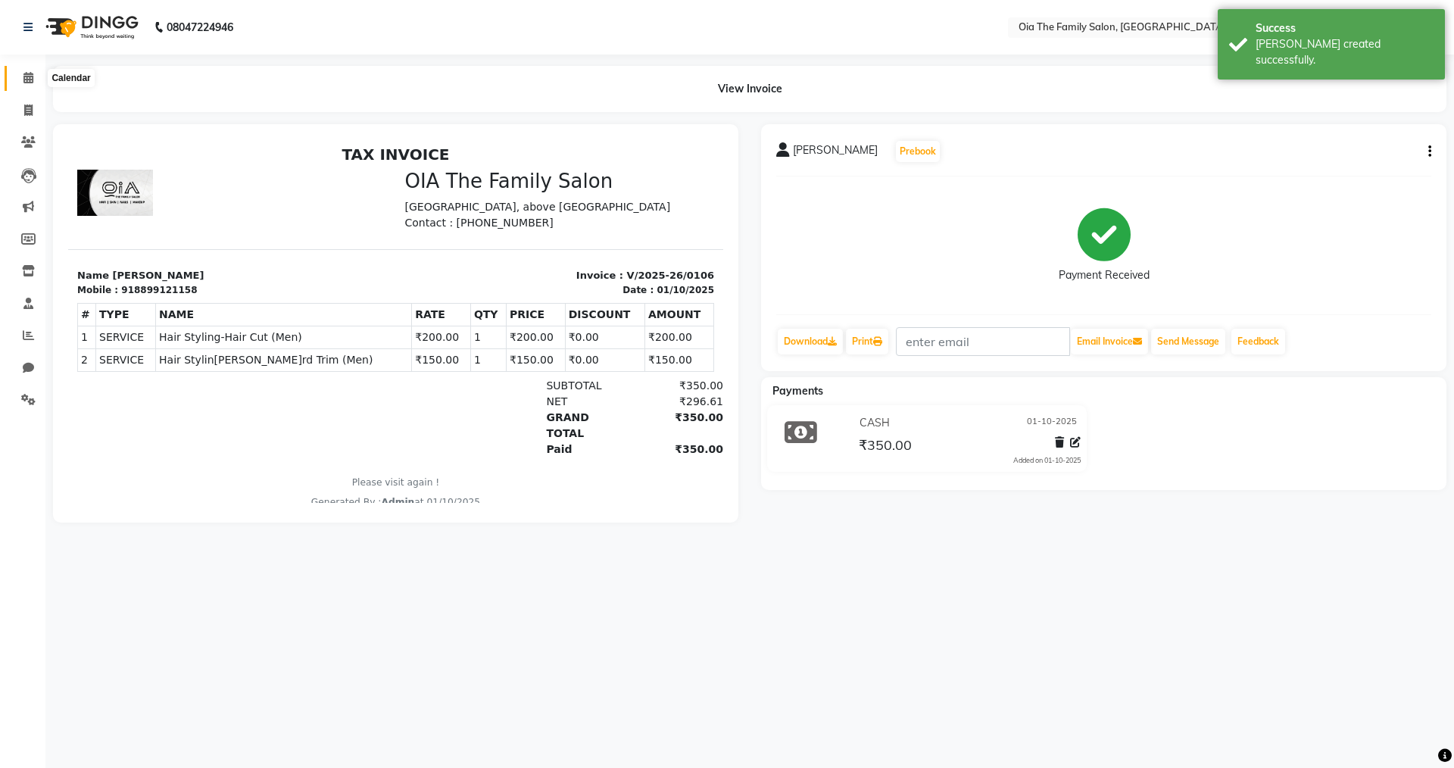
click at [28, 75] on icon at bounding box center [28, 77] width 10 height 11
